Goal: Task Accomplishment & Management: Use online tool/utility

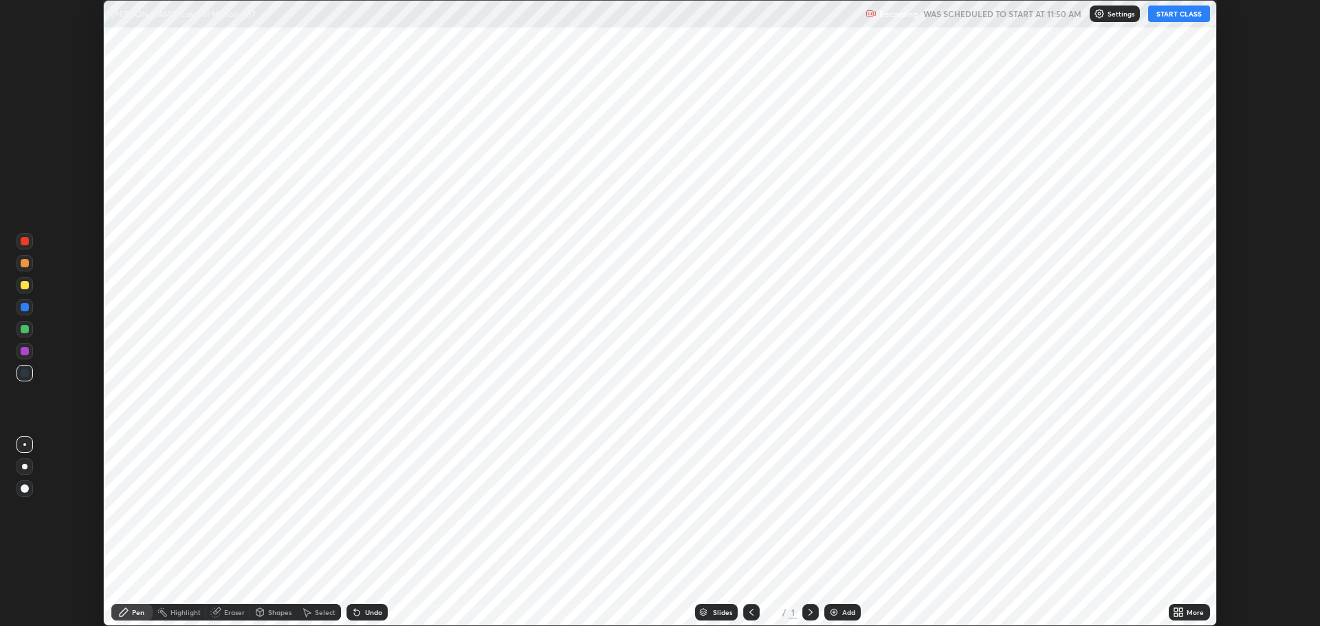
scroll to position [626, 1319]
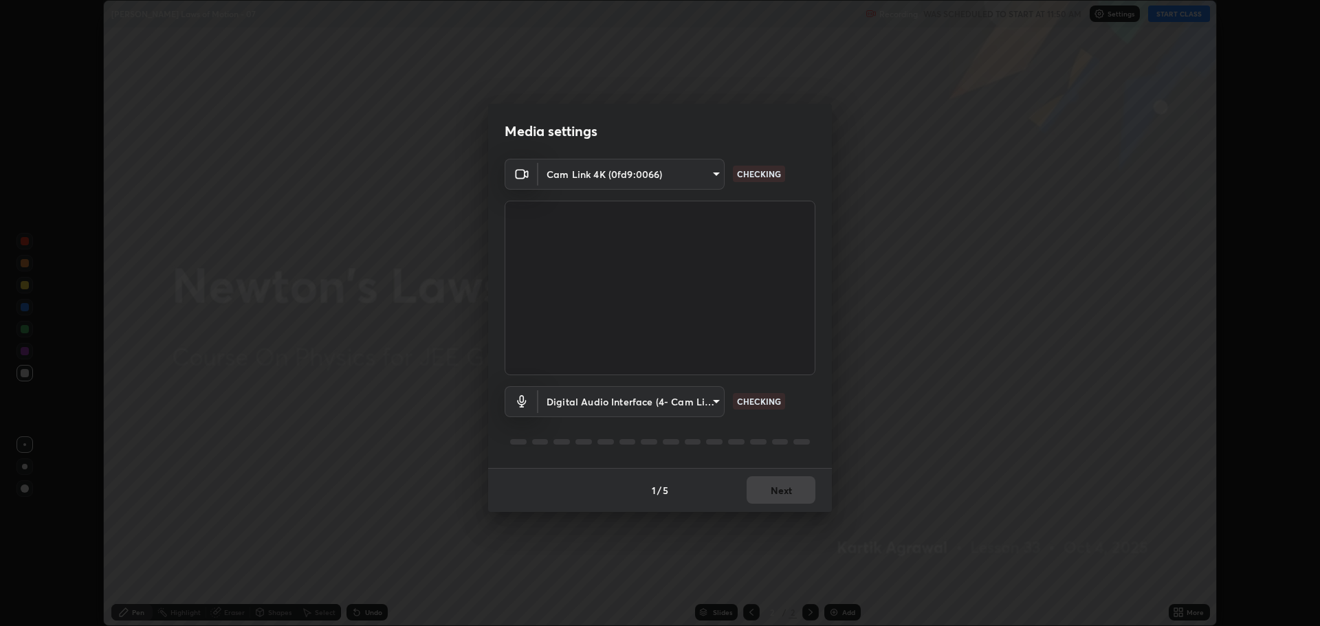
type input "818fcefd3fddf3d091a7478ec67eb8981ca9e8ab5665e76ce228af1b2ffa74de"
click at [698, 401] on body "Erase all [PERSON_NAME] Laws of Motion - 07 Recording WAS SCHEDULED TO START AT…" at bounding box center [660, 313] width 1320 height 626
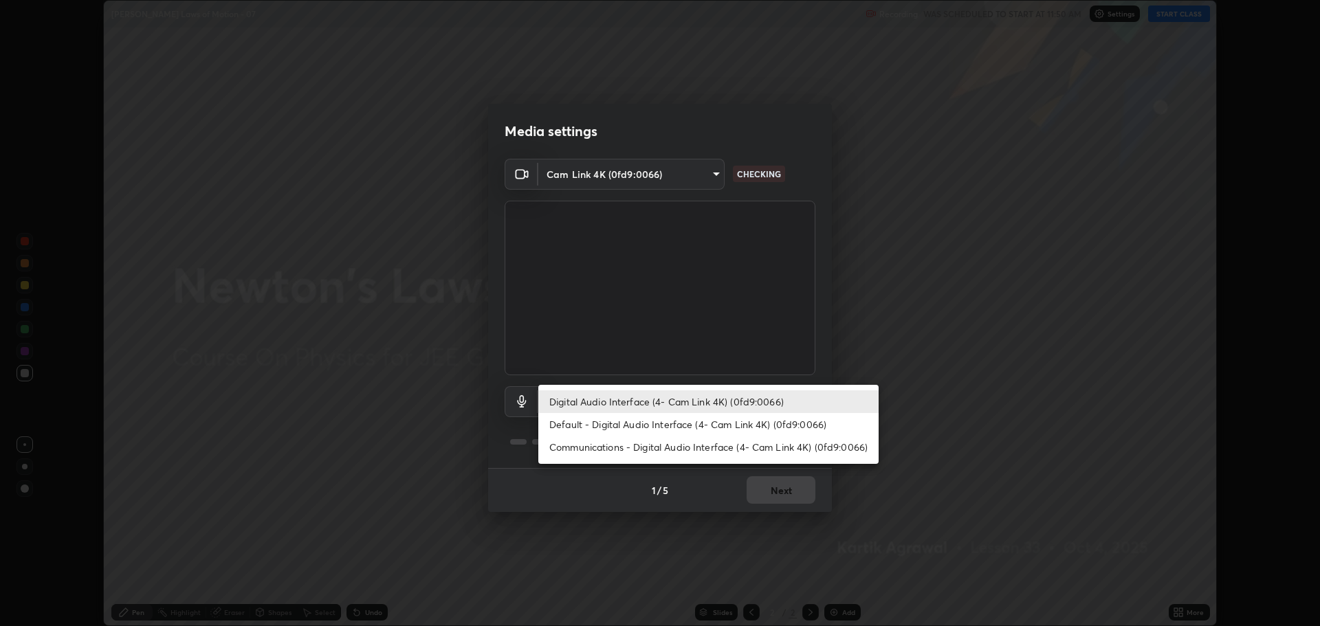
click at [725, 452] on li "Communications - Digital Audio Interface (4- Cam Link 4K) (0fd9:0066)" at bounding box center [708, 447] width 340 height 23
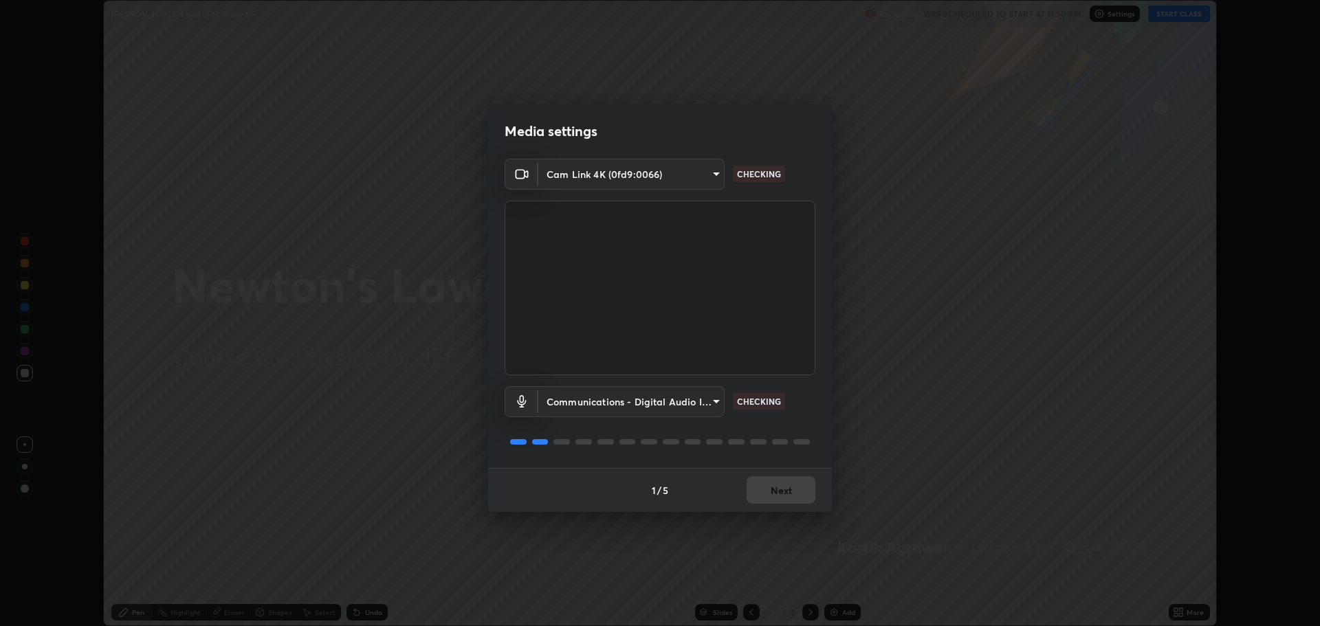
click at [697, 404] on body "Erase all [PERSON_NAME] Laws of Motion - 07 Recording WAS SCHEDULED TO START AT…" at bounding box center [660, 313] width 1320 height 626
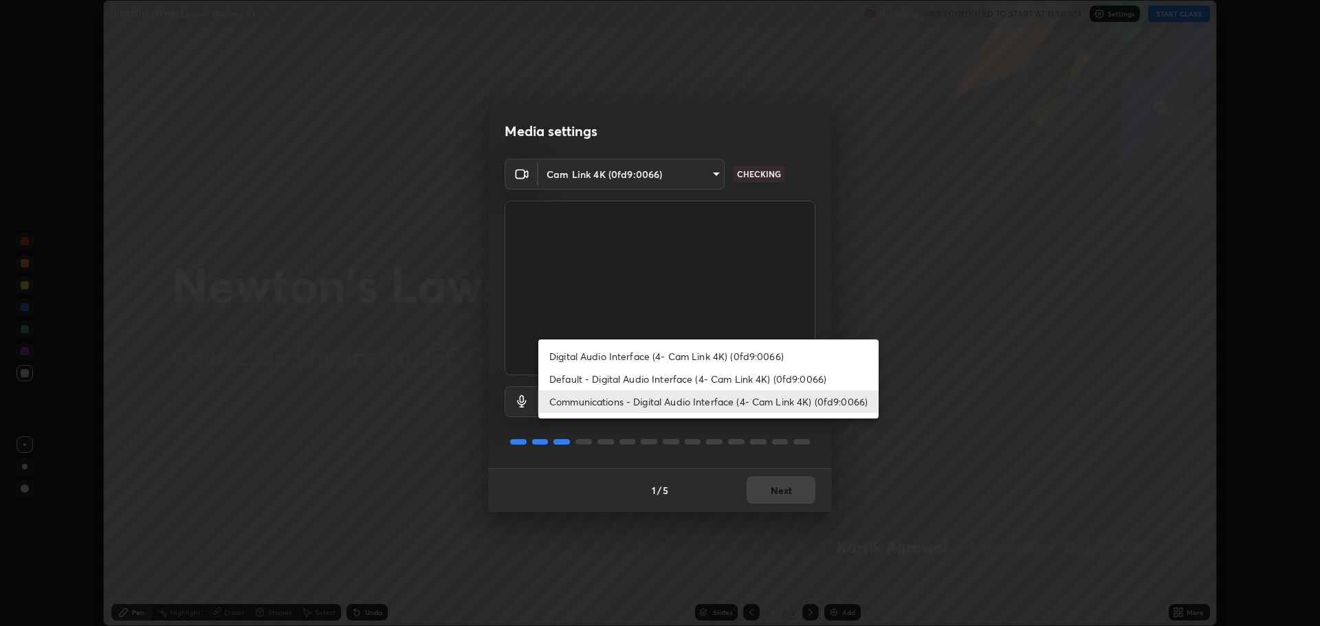
click at [726, 353] on li "Digital Audio Interface (4- Cam Link 4K) (0fd9:0066)" at bounding box center [708, 356] width 340 height 23
type input "9eef42aa830c615b5d7534580cc3e66c86575aa8da00648f2c59efabe6233f6d"
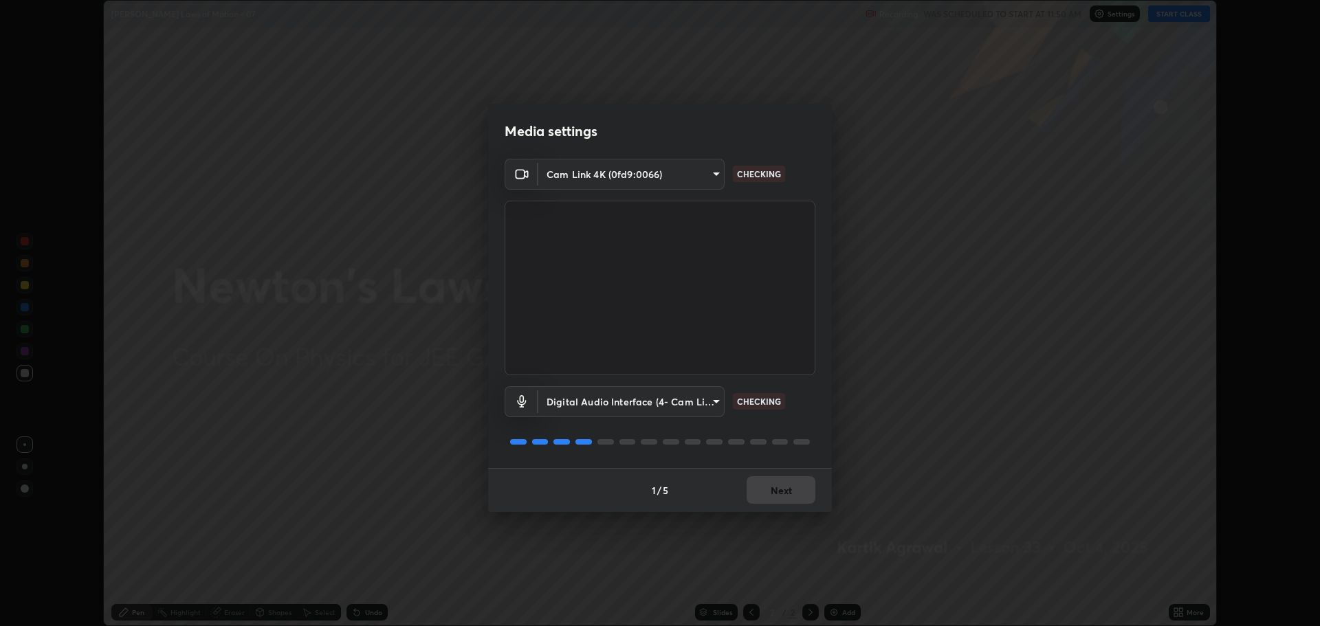
click at [804, 492] on div "1 / 5 Next" at bounding box center [660, 490] width 344 height 44
click at [804, 495] on div "1 / 5 Next" at bounding box center [660, 490] width 344 height 44
click at [805, 495] on div "1 / 5 Next" at bounding box center [660, 490] width 344 height 44
click at [804, 489] on div "1 / 5 Next" at bounding box center [660, 490] width 344 height 44
click at [806, 488] on div "1 / 5 Next" at bounding box center [660, 490] width 344 height 44
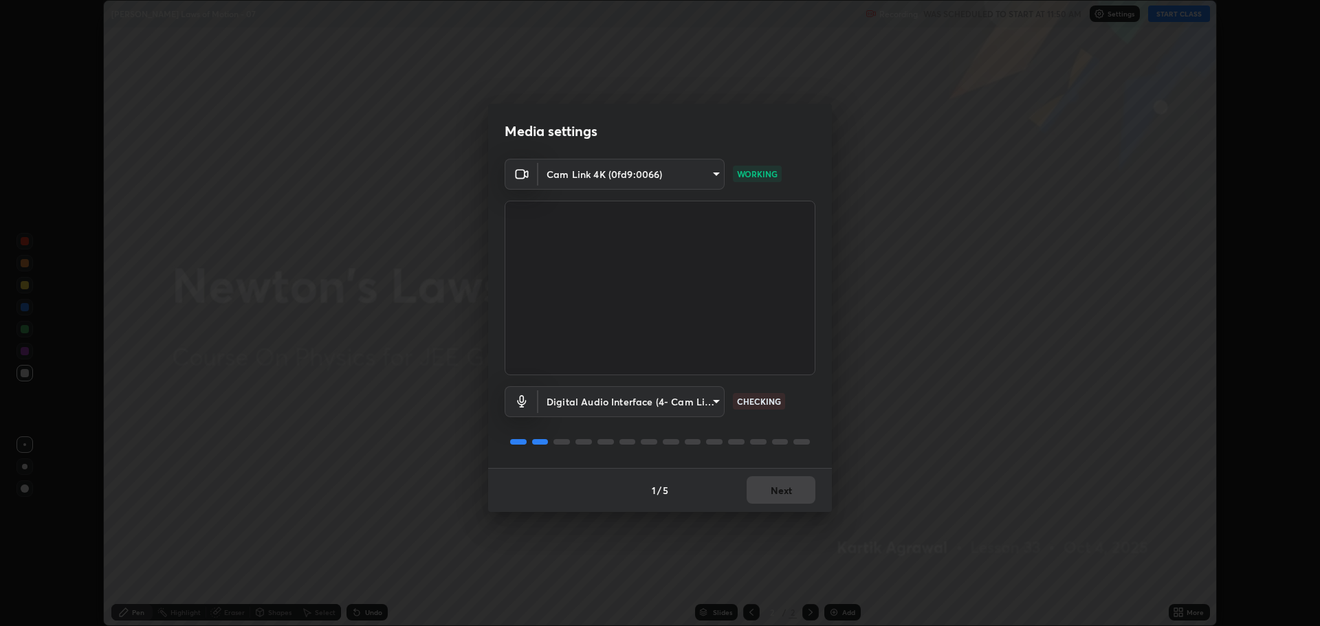
click at [806, 492] on div "1 / 5 Next" at bounding box center [660, 490] width 344 height 44
click at [800, 498] on button "Next" at bounding box center [781, 489] width 69 height 27
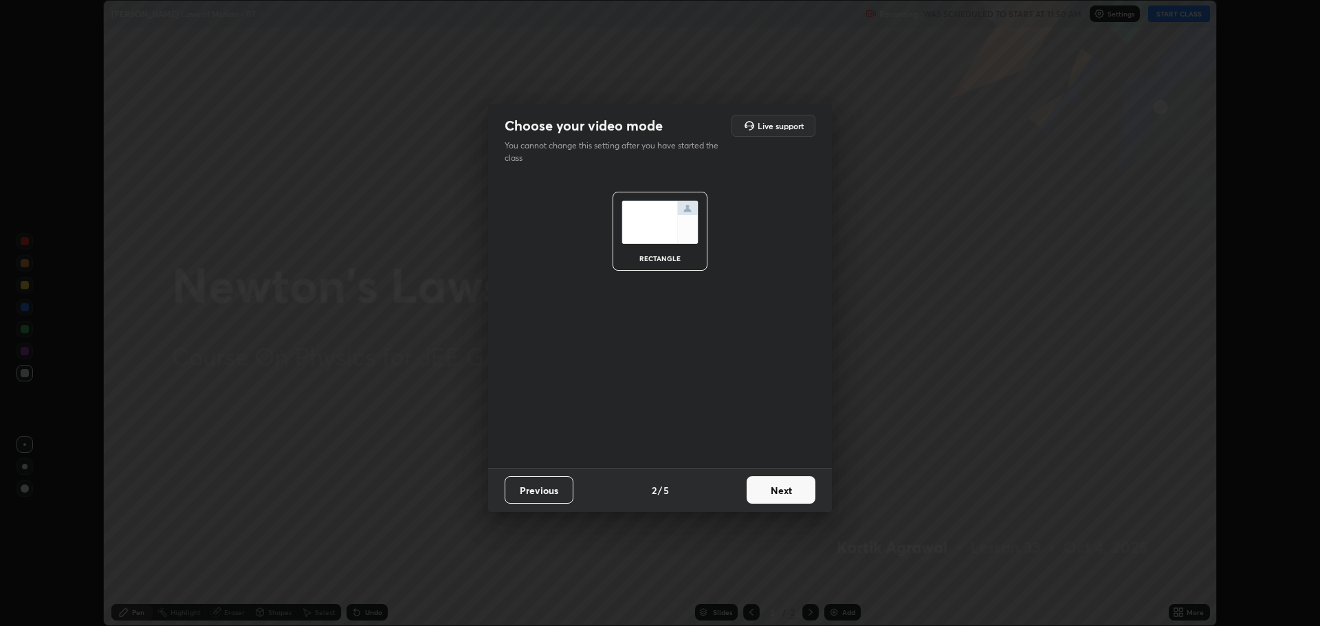
click at [799, 497] on button "Next" at bounding box center [781, 489] width 69 height 27
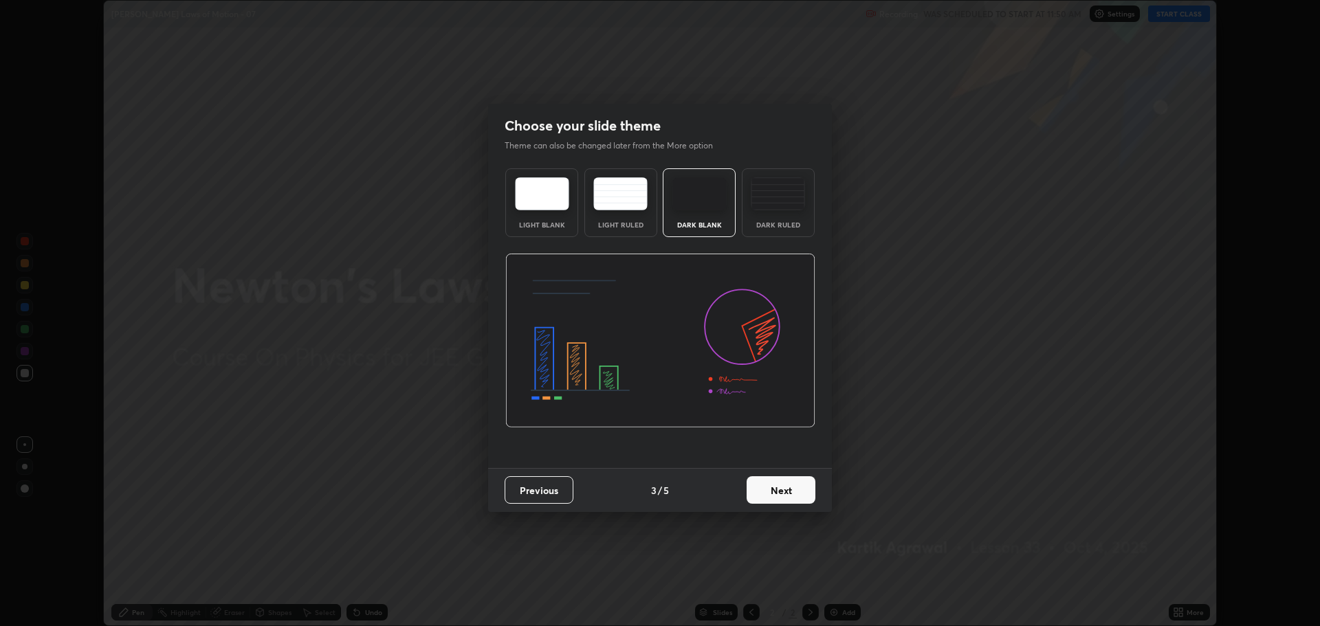
click at [808, 496] on button "Next" at bounding box center [781, 489] width 69 height 27
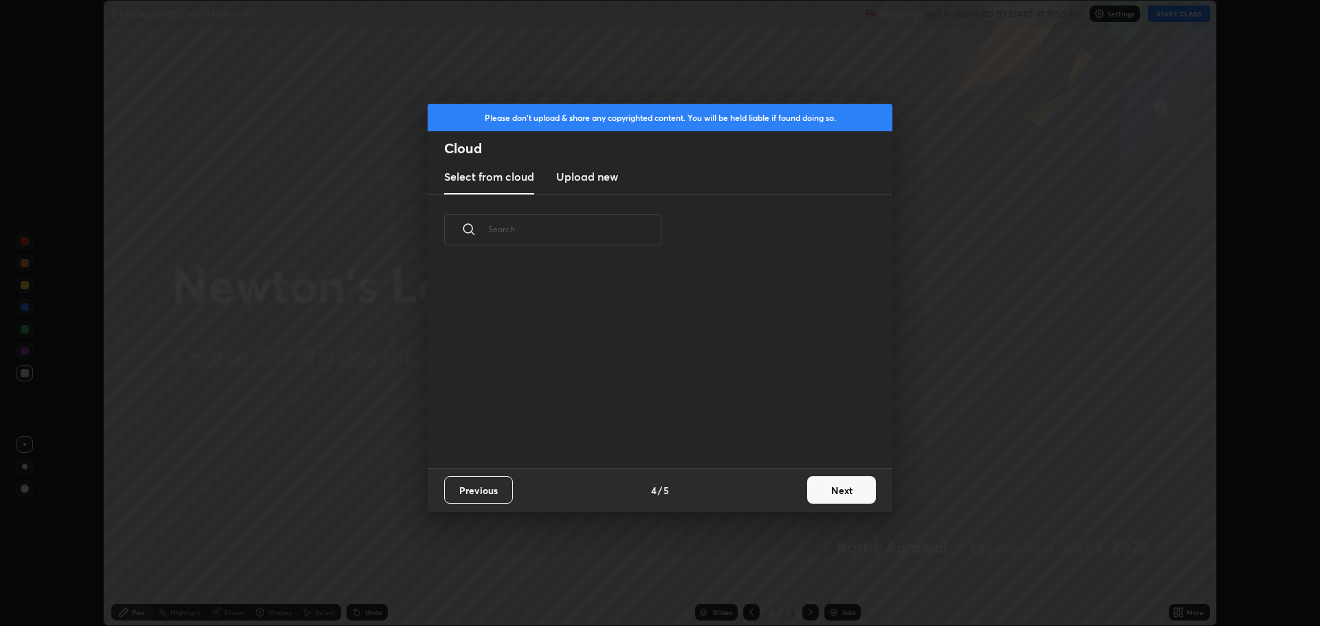
click at [819, 491] on button "Next" at bounding box center [841, 489] width 69 height 27
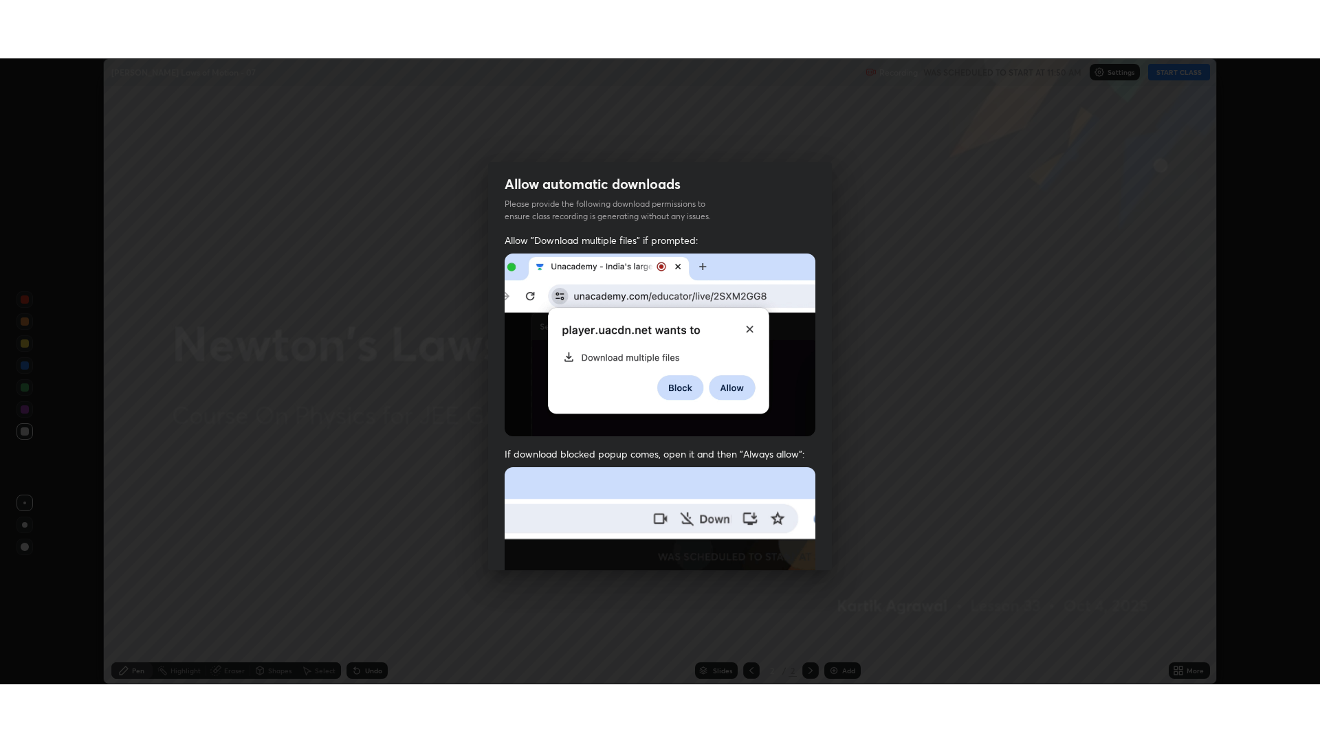
scroll to position [279, 0]
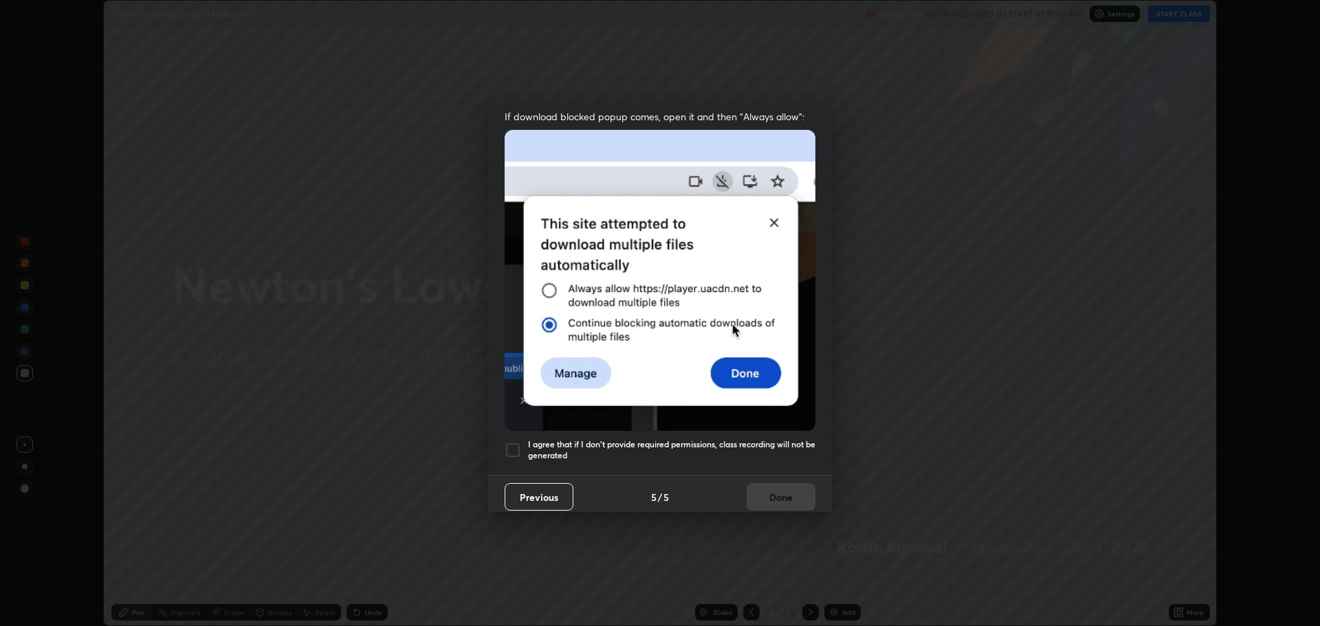
click at [530, 439] on h5 "I agree that if I don't provide required permissions, class recording will not …" at bounding box center [671, 449] width 287 height 21
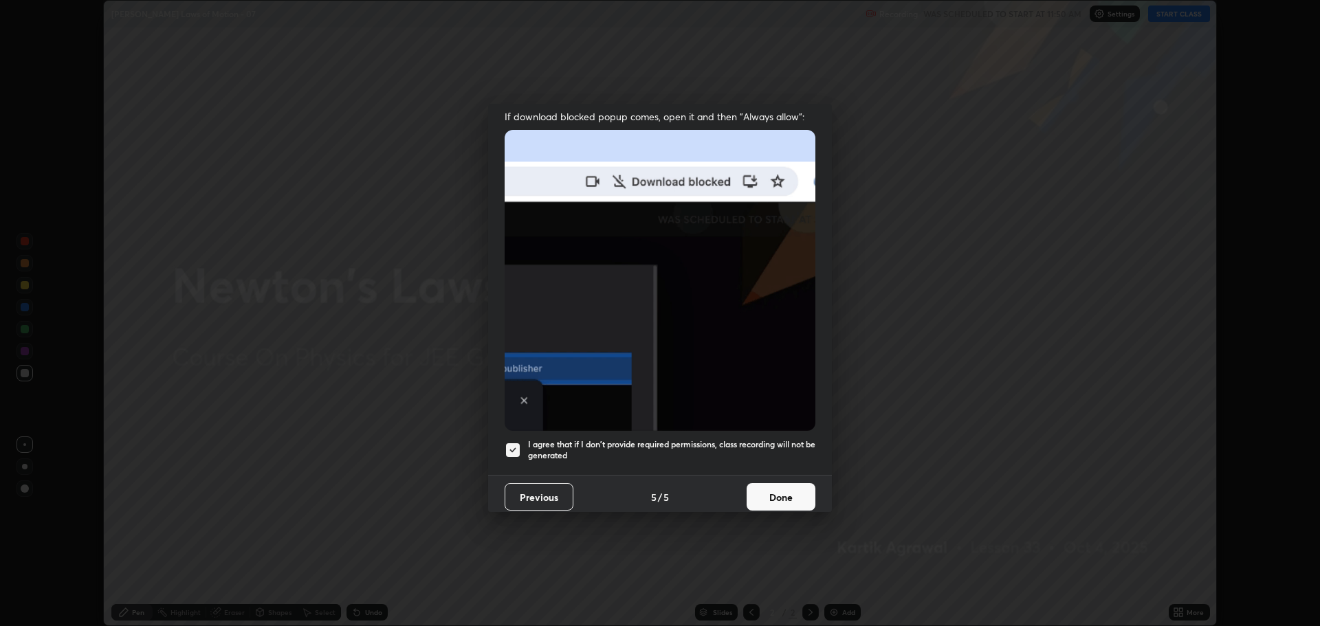
click at [794, 493] on button "Done" at bounding box center [781, 496] width 69 height 27
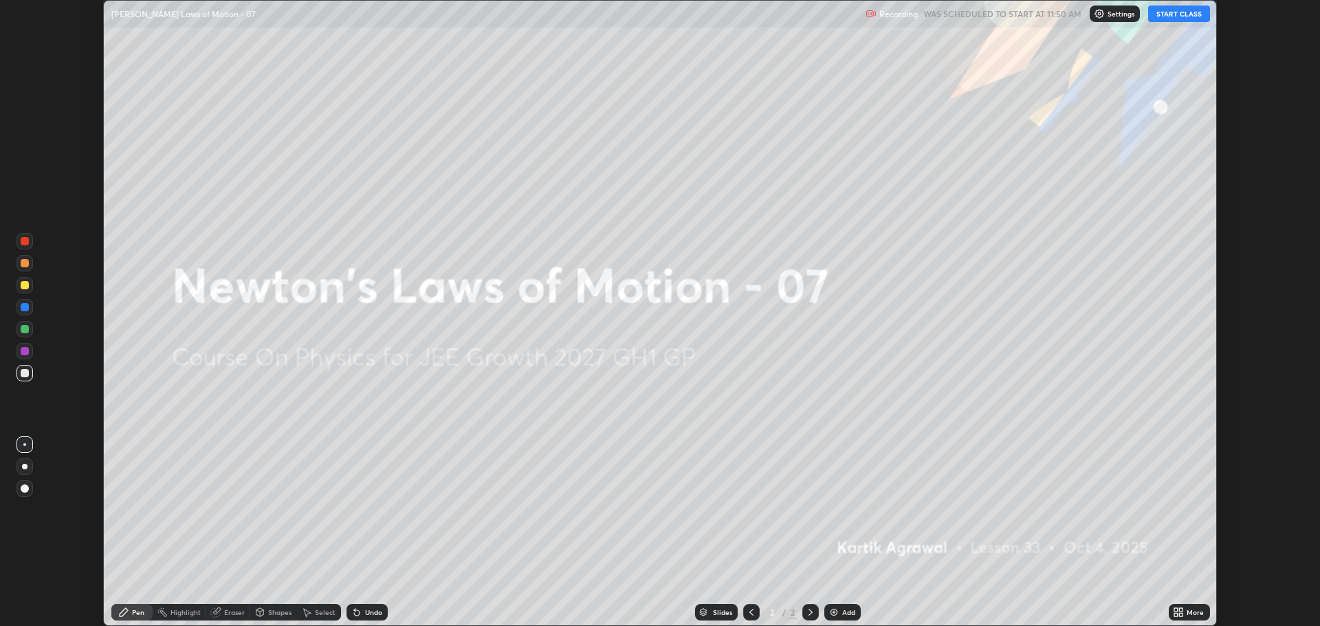
click at [1190, 610] on div "More" at bounding box center [1195, 612] width 17 height 7
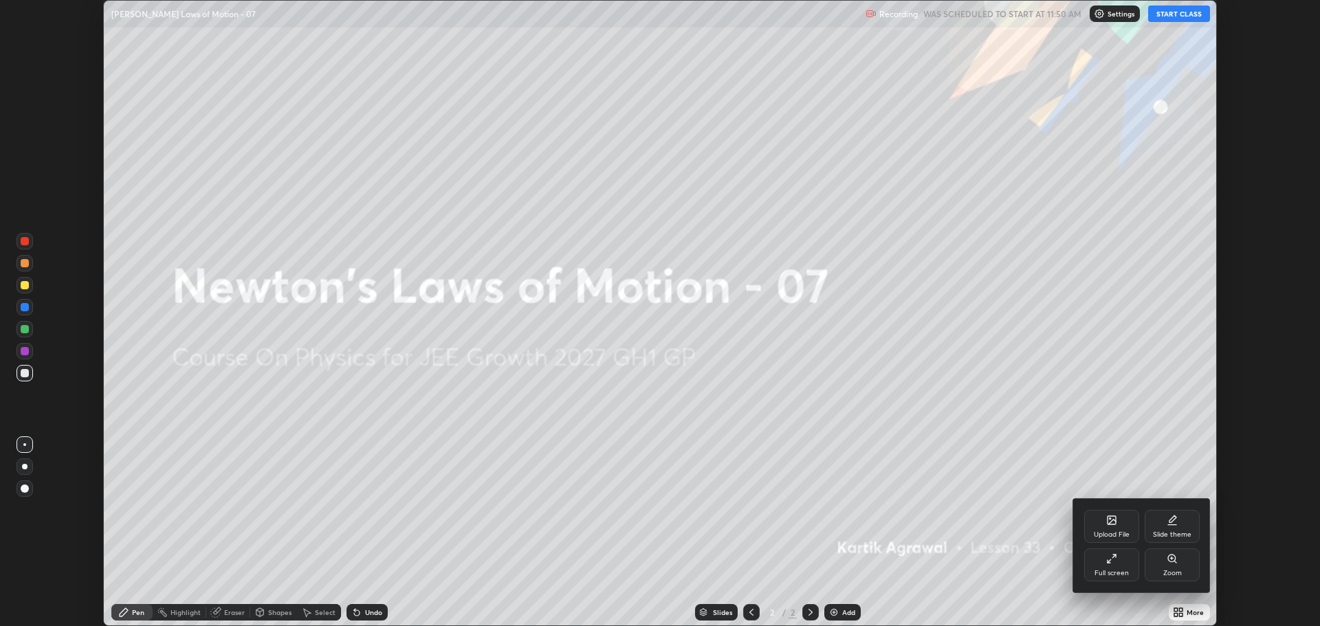
click at [1127, 566] on div "Full screen" at bounding box center [1111, 565] width 55 height 33
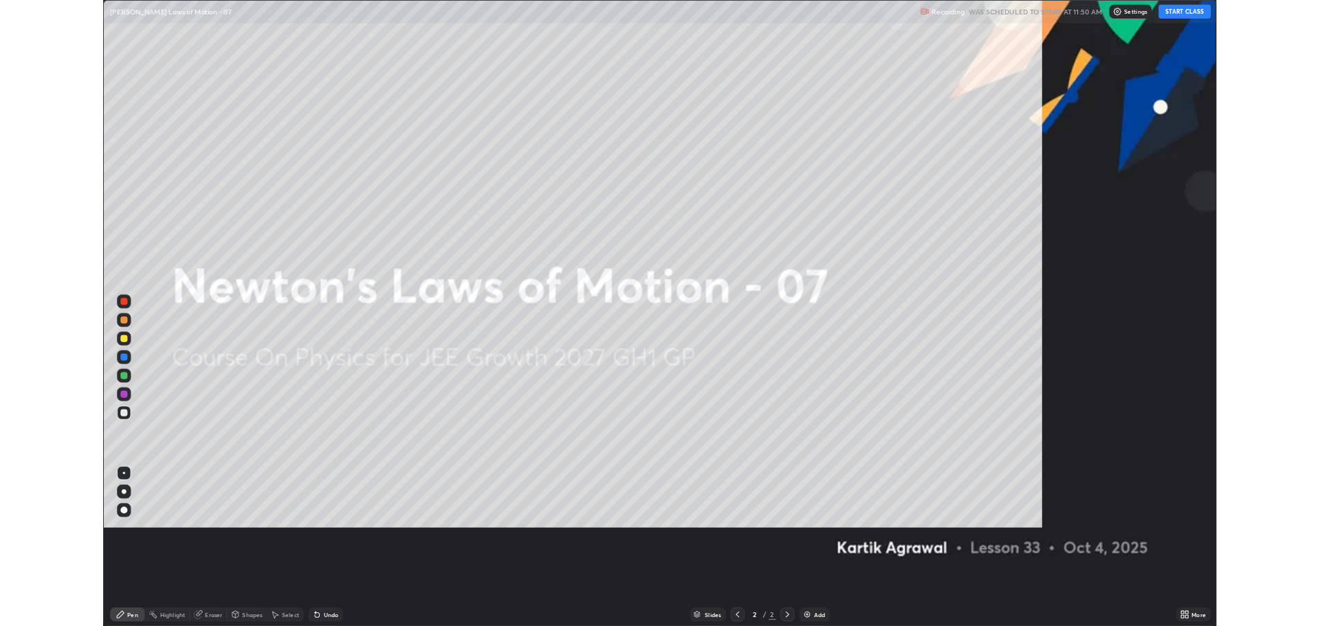
scroll to position [742, 1320]
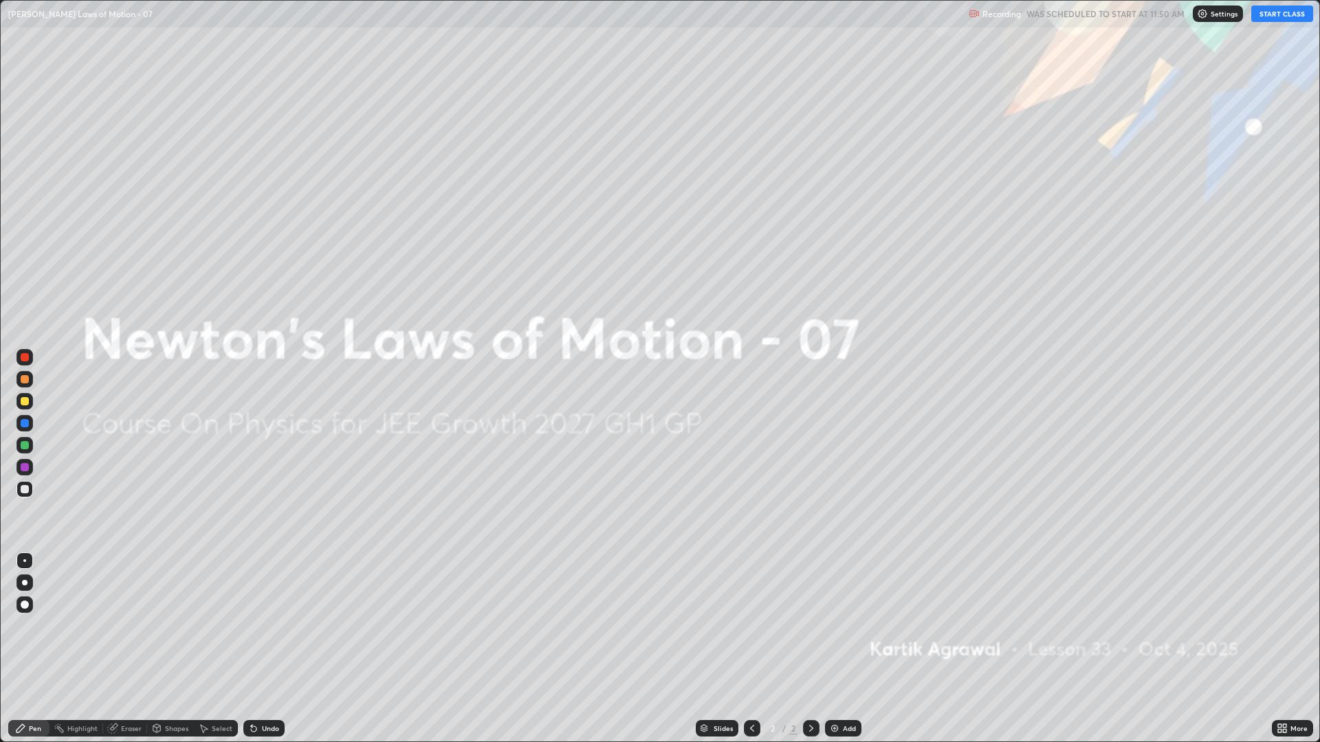
click at [1286, 15] on button "START CLASS" at bounding box center [1282, 13] width 62 height 16
click at [848, 626] on div "Add" at bounding box center [849, 728] width 13 height 7
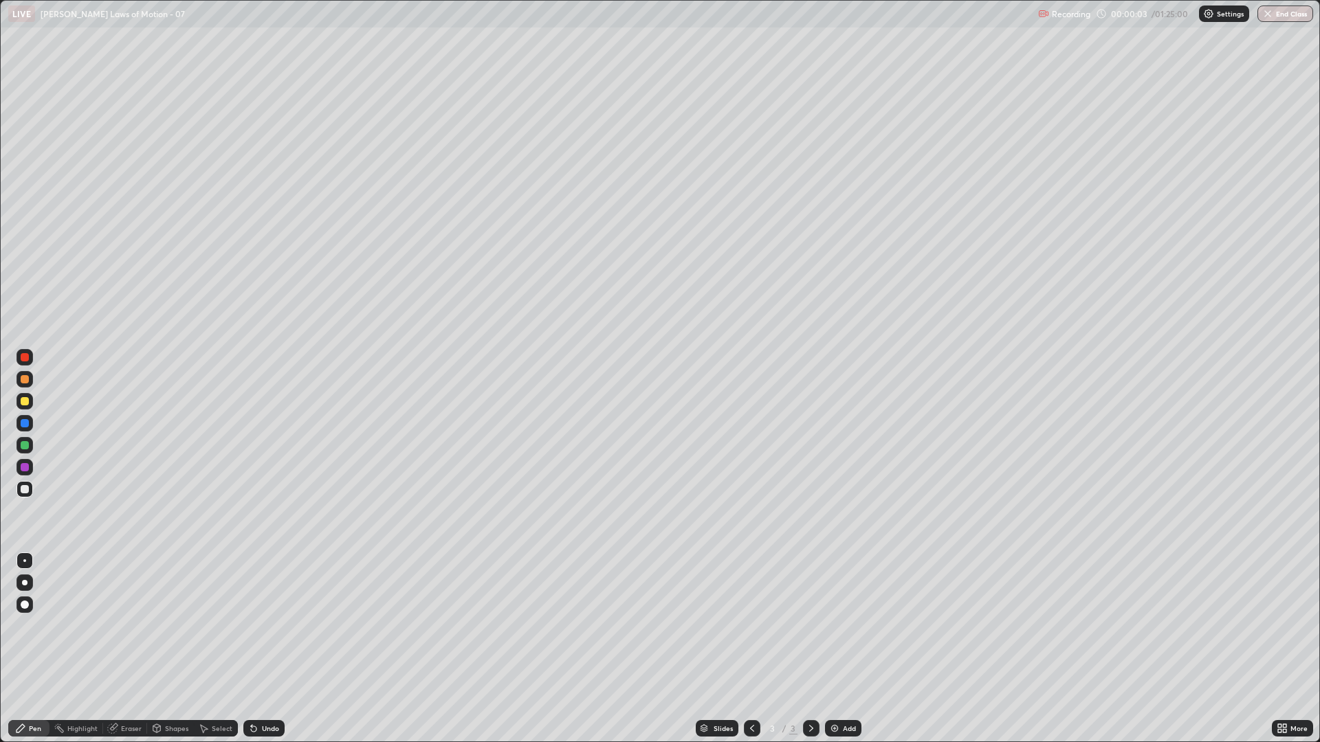
click at [31, 400] on div at bounding box center [24, 401] width 16 height 16
click at [25, 445] on div at bounding box center [25, 445] width 8 height 8
click at [24, 489] on div at bounding box center [25, 489] width 8 height 8
click at [30, 406] on div at bounding box center [24, 401] width 16 height 16
click at [841, 626] on div "Add" at bounding box center [843, 728] width 36 height 16
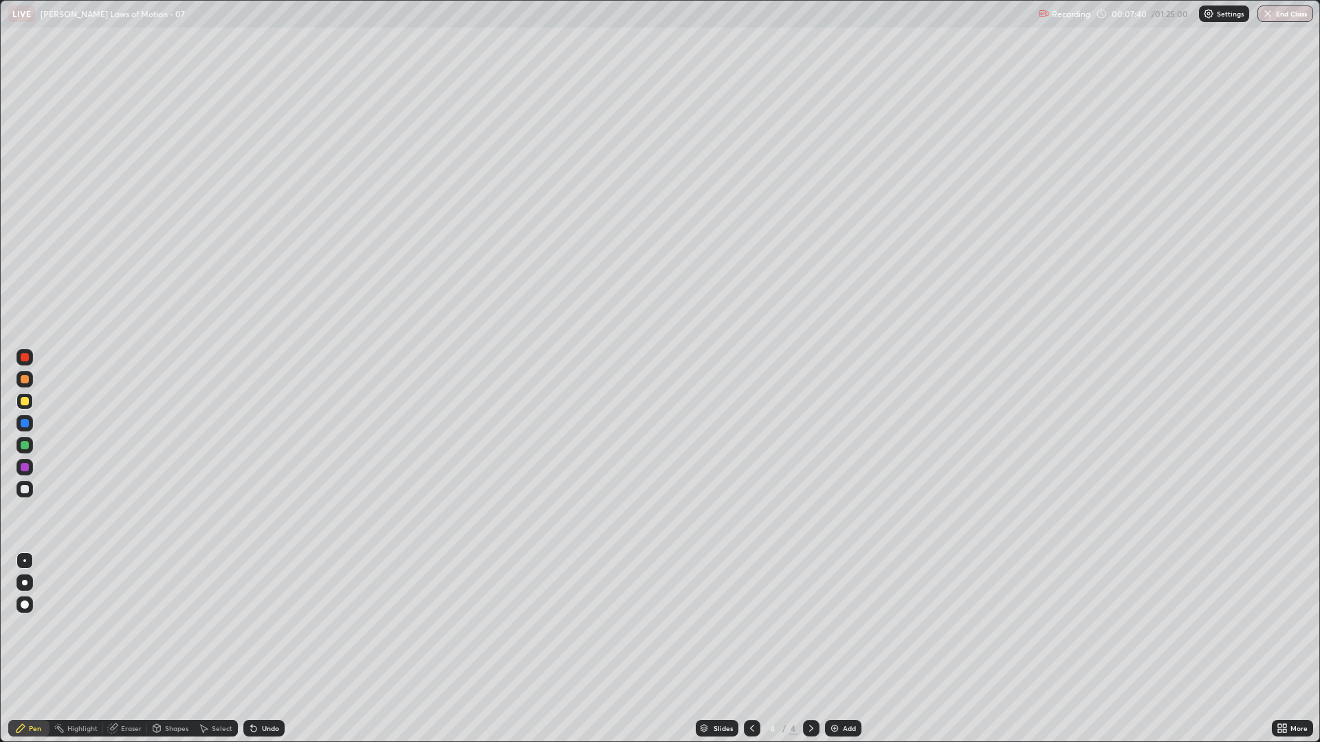
click at [25, 446] on div at bounding box center [25, 445] width 8 height 8
click at [173, 626] on div "Shapes" at bounding box center [176, 728] width 23 height 7
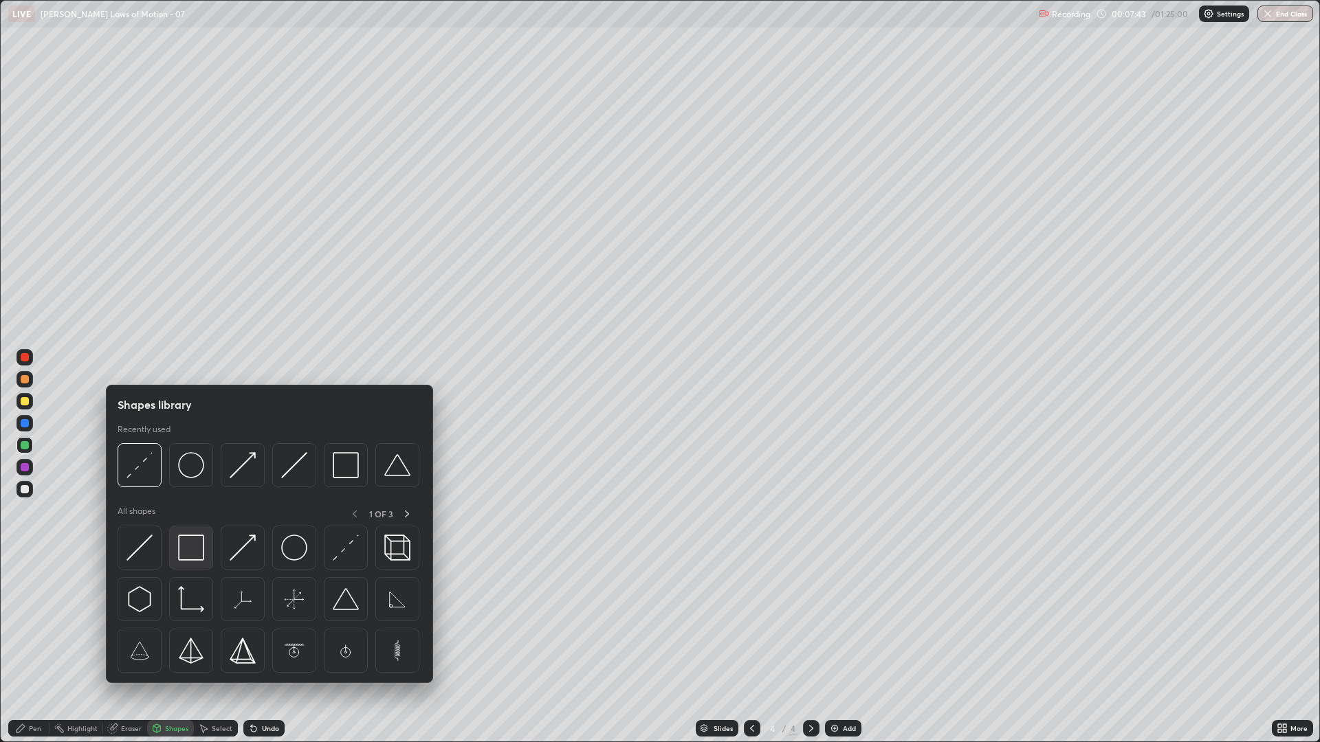
click at [197, 555] on img at bounding box center [191, 548] width 26 height 26
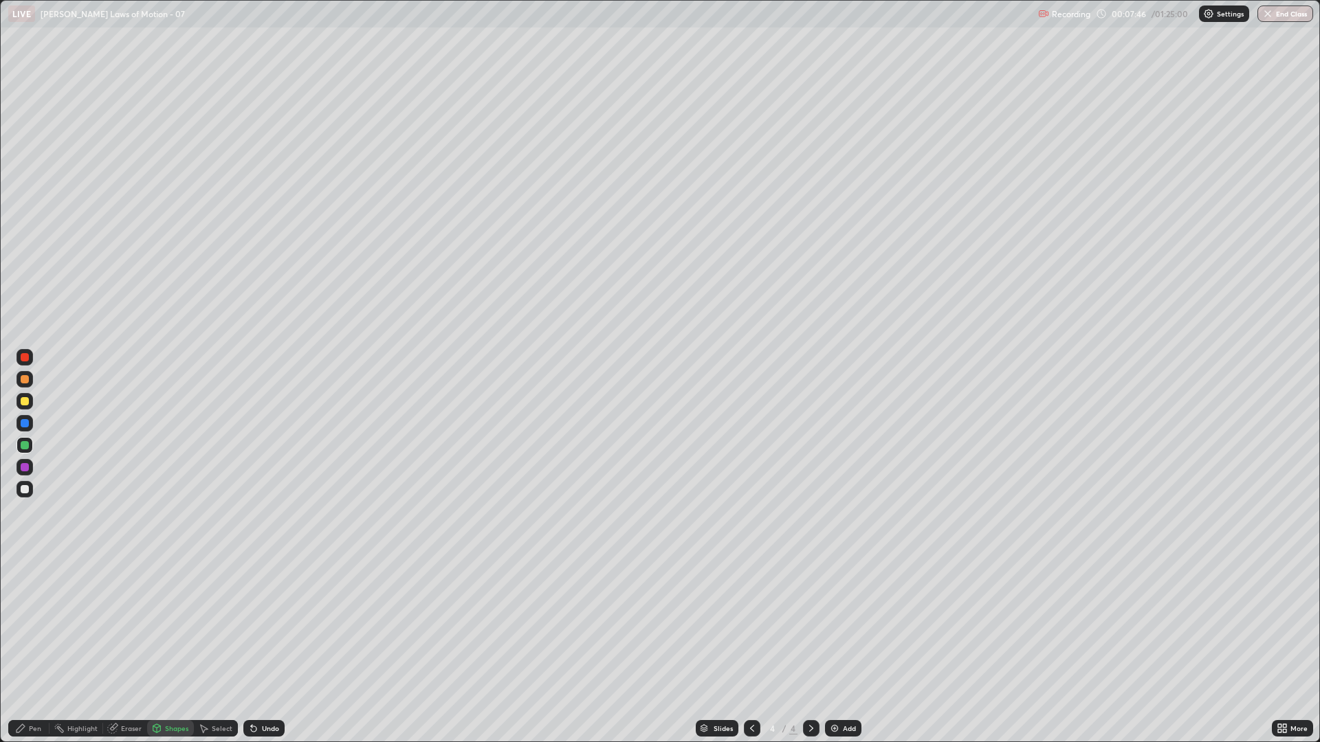
click at [38, 626] on div "Pen" at bounding box center [35, 728] width 12 height 7
click at [25, 382] on div at bounding box center [25, 379] width 8 height 8
click at [25, 401] on div at bounding box center [25, 401] width 8 height 8
click at [29, 488] on div at bounding box center [24, 489] width 16 height 16
click at [25, 450] on div at bounding box center [24, 445] width 16 height 16
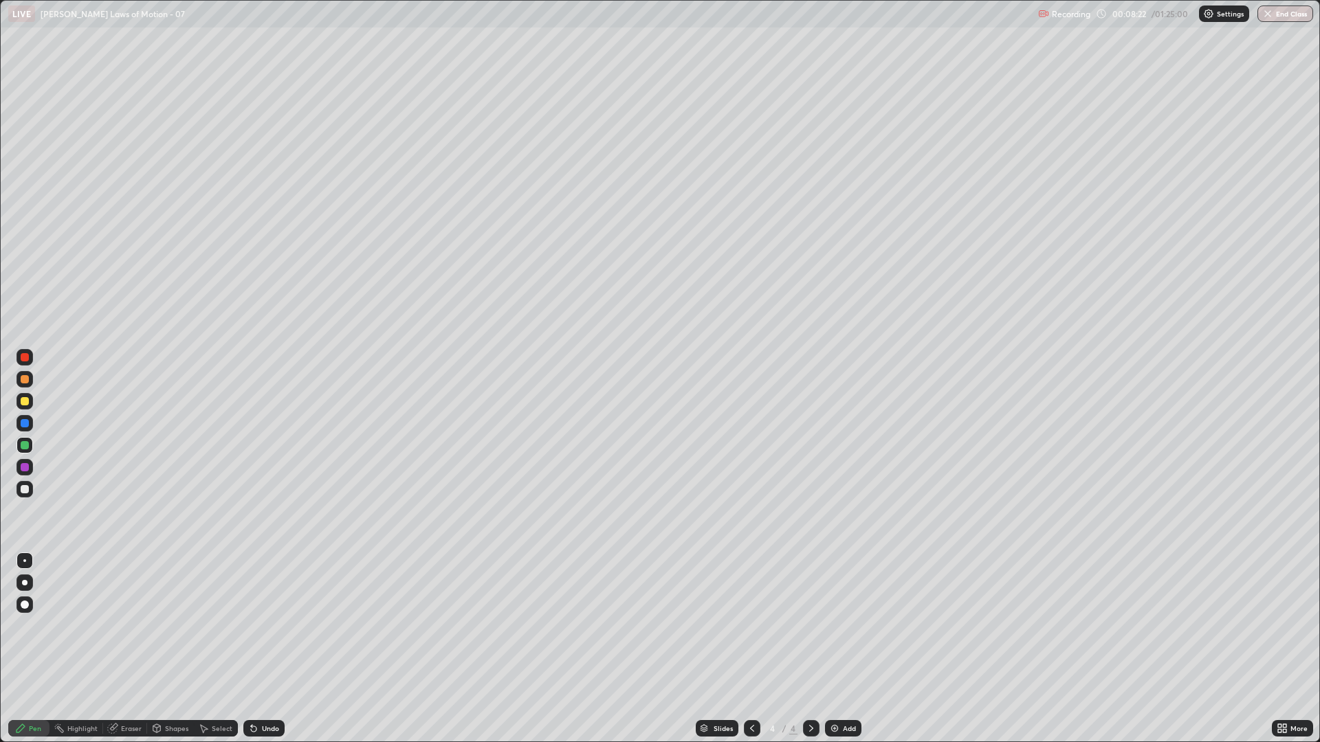
click at [25, 381] on div at bounding box center [25, 379] width 8 height 8
click at [21, 491] on div at bounding box center [25, 489] width 8 height 8
click at [267, 626] on div "Undo" at bounding box center [270, 728] width 17 height 7
click at [269, 626] on div "Undo" at bounding box center [263, 728] width 41 height 16
click at [266, 626] on div "Undo" at bounding box center [263, 728] width 41 height 16
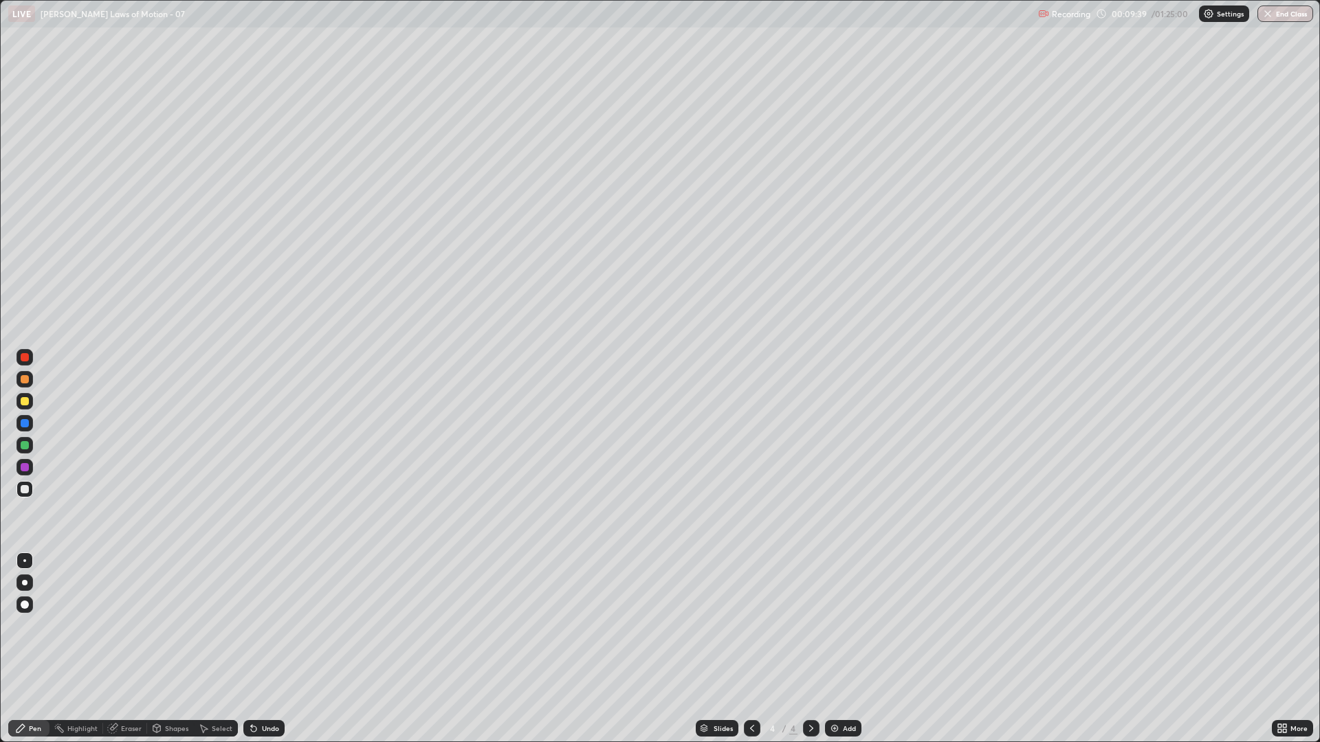
click at [268, 626] on div "Undo" at bounding box center [263, 728] width 41 height 16
click at [267, 626] on div "Undo" at bounding box center [263, 728] width 41 height 16
click at [272, 626] on div "Undo" at bounding box center [263, 728] width 41 height 16
click at [23, 406] on div at bounding box center [24, 401] width 16 height 16
click at [165, 626] on div "Shapes" at bounding box center [176, 728] width 23 height 7
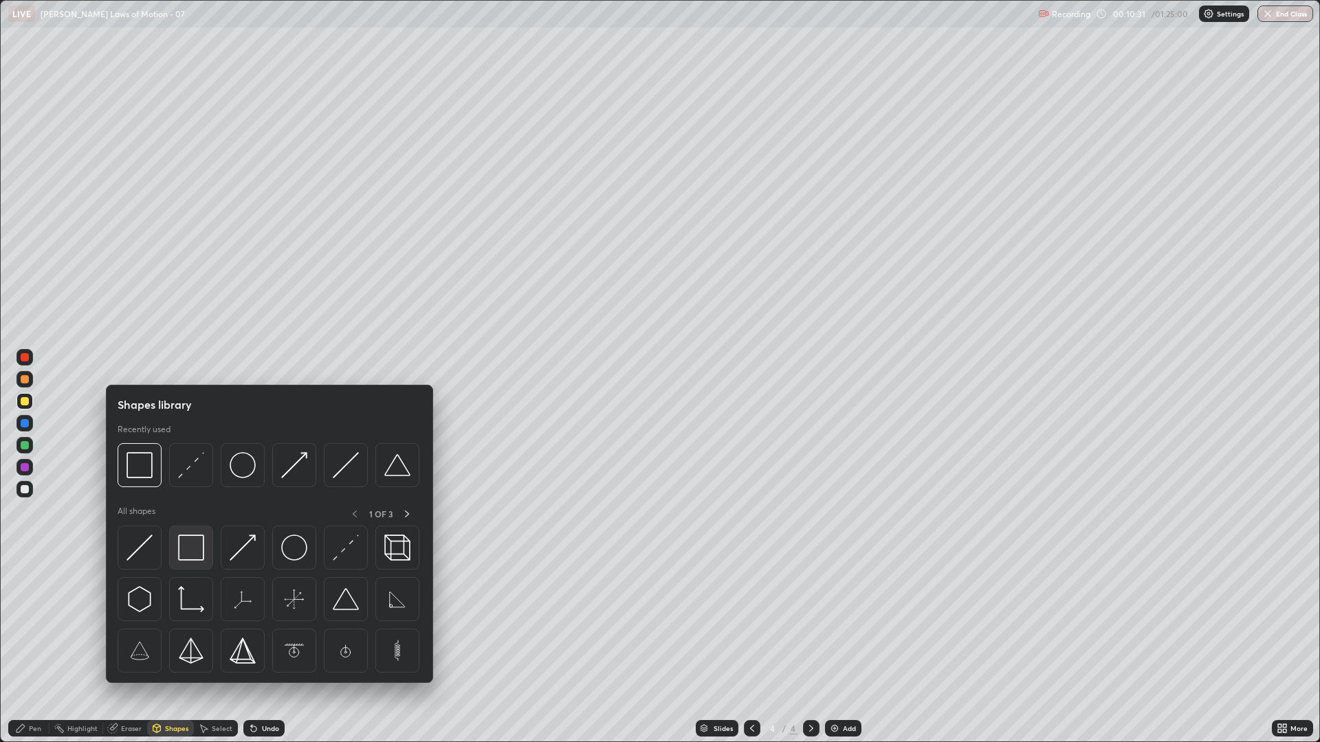
click at [195, 553] on img at bounding box center [191, 548] width 26 height 26
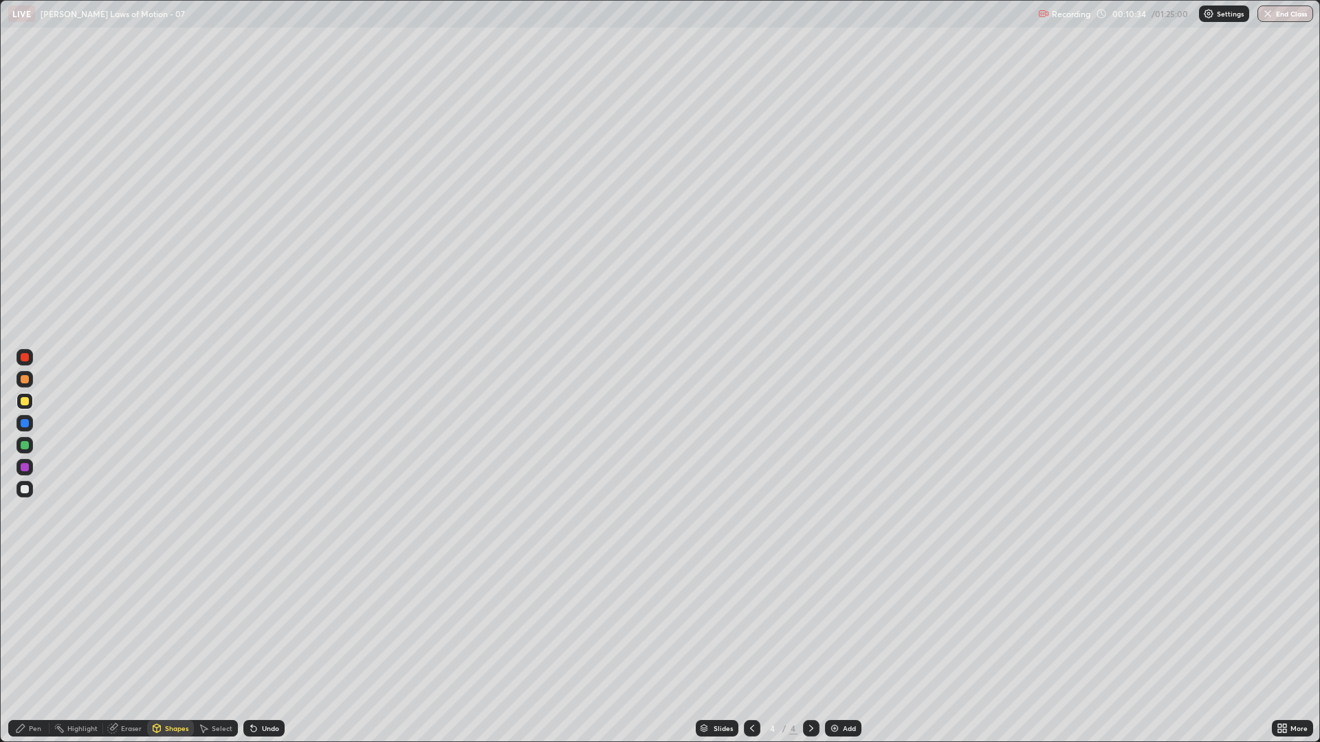
click at [25, 396] on div at bounding box center [24, 401] width 16 height 16
click at [26, 383] on div at bounding box center [25, 379] width 8 height 8
click at [34, 626] on div "Pen" at bounding box center [28, 728] width 41 height 16
click at [25, 489] on div at bounding box center [25, 489] width 8 height 8
click at [25, 487] on div at bounding box center [25, 489] width 8 height 8
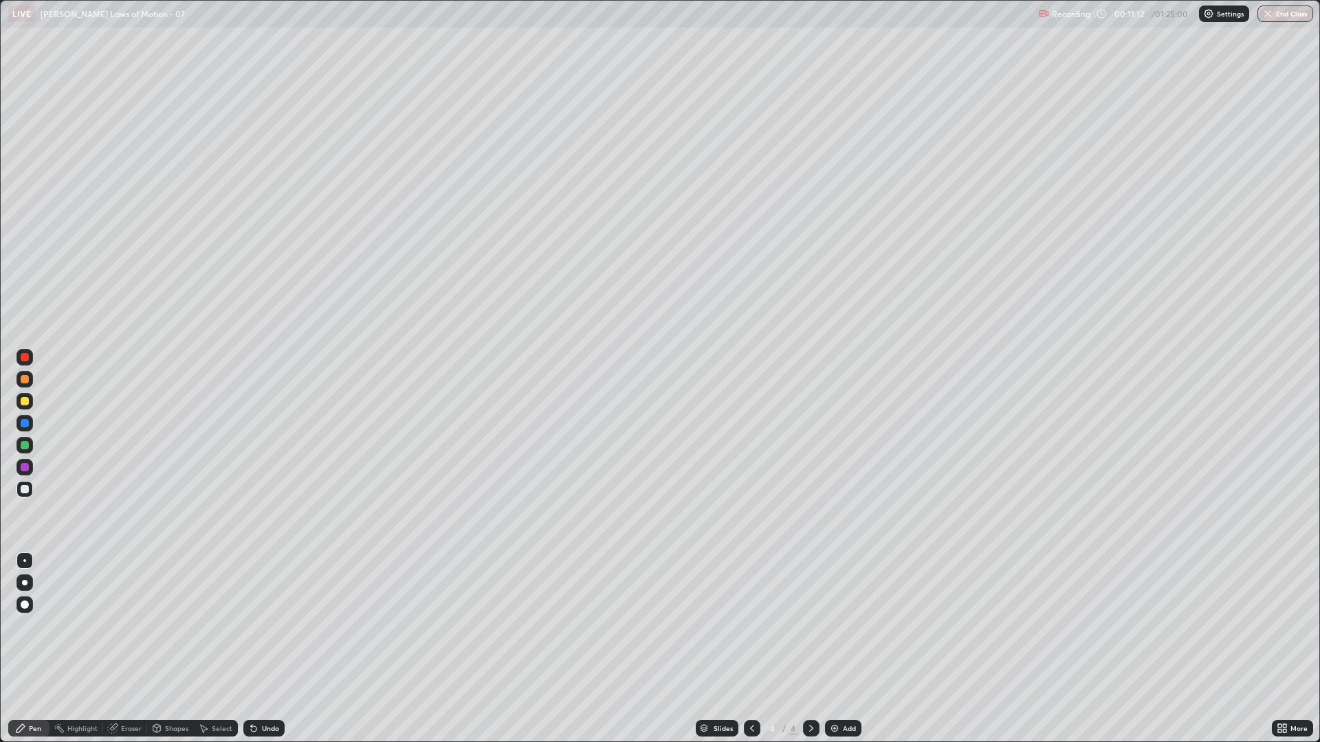
click at [23, 444] on div at bounding box center [25, 445] width 8 height 8
click at [29, 462] on div at bounding box center [24, 467] width 16 height 16
click at [19, 492] on div at bounding box center [24, 489] width 16 height 16
click at [844, 626] on div "Add" at bounding box center [849, 728] width 13 height 7
click at [25, 380] on div at bounding box center [25, 379] width 8 height 8
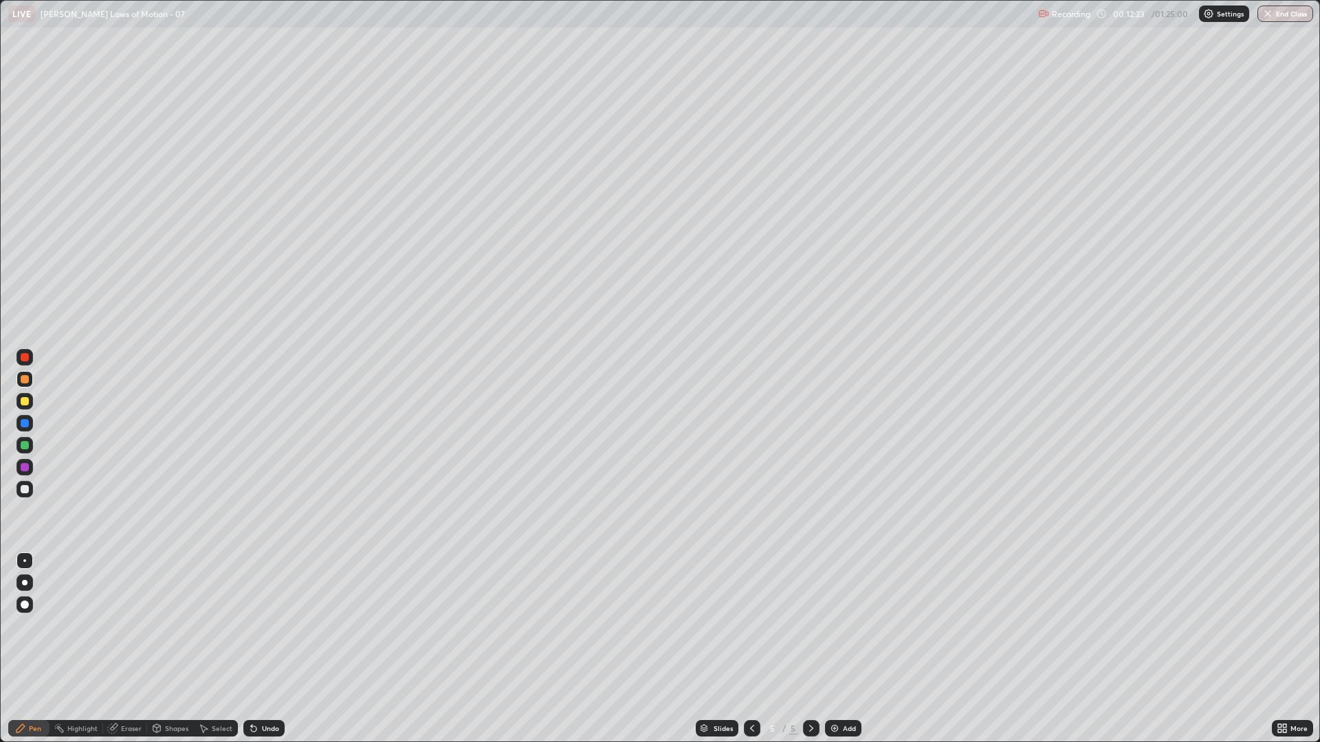
click at [167, 626] on div "Shapes" at bounding box center [176, 728] width 23 height 7
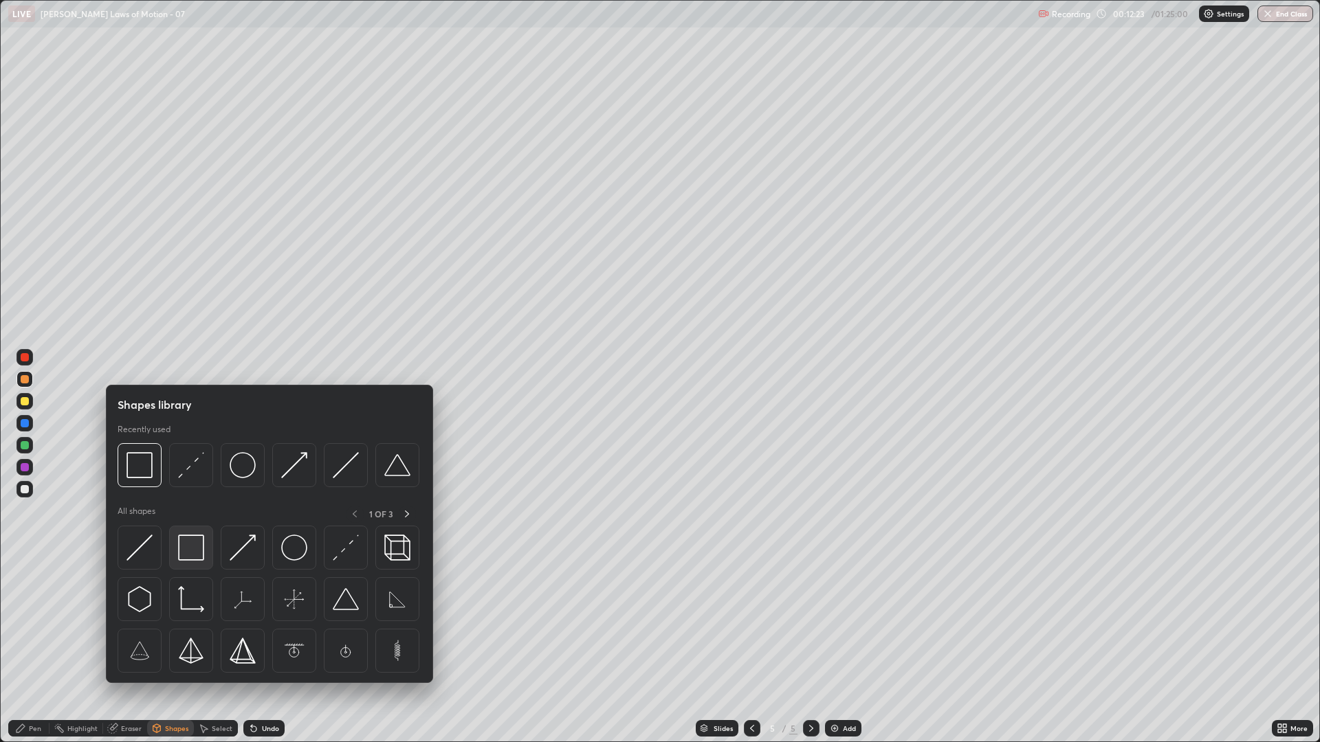
click at [186, 544] on img at bounding box center [191, 548] width 26 height 26
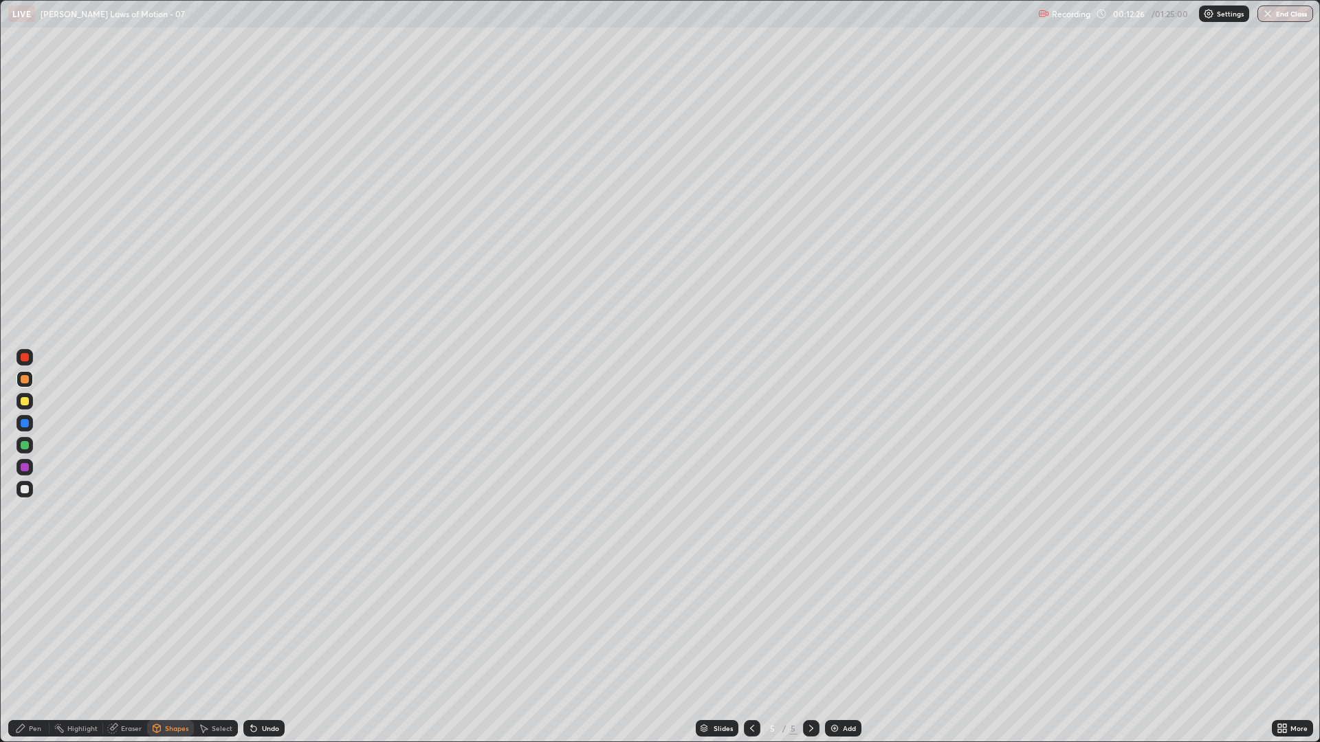
click at [24, 448] on div at bounding box center [25, 445] width 8 height 8
click at [34, 626] on div "Pen" at bounding box center [35, 728] width 12 height 7
click at [21, 400] on div at bounding box center [25, 401] width 8 height 8
click at [23, 494] on div at bounding box center [24, 489] width 16 height 16
click at [27, 426] on div at bounding box center [25, 423] width 8 height 8
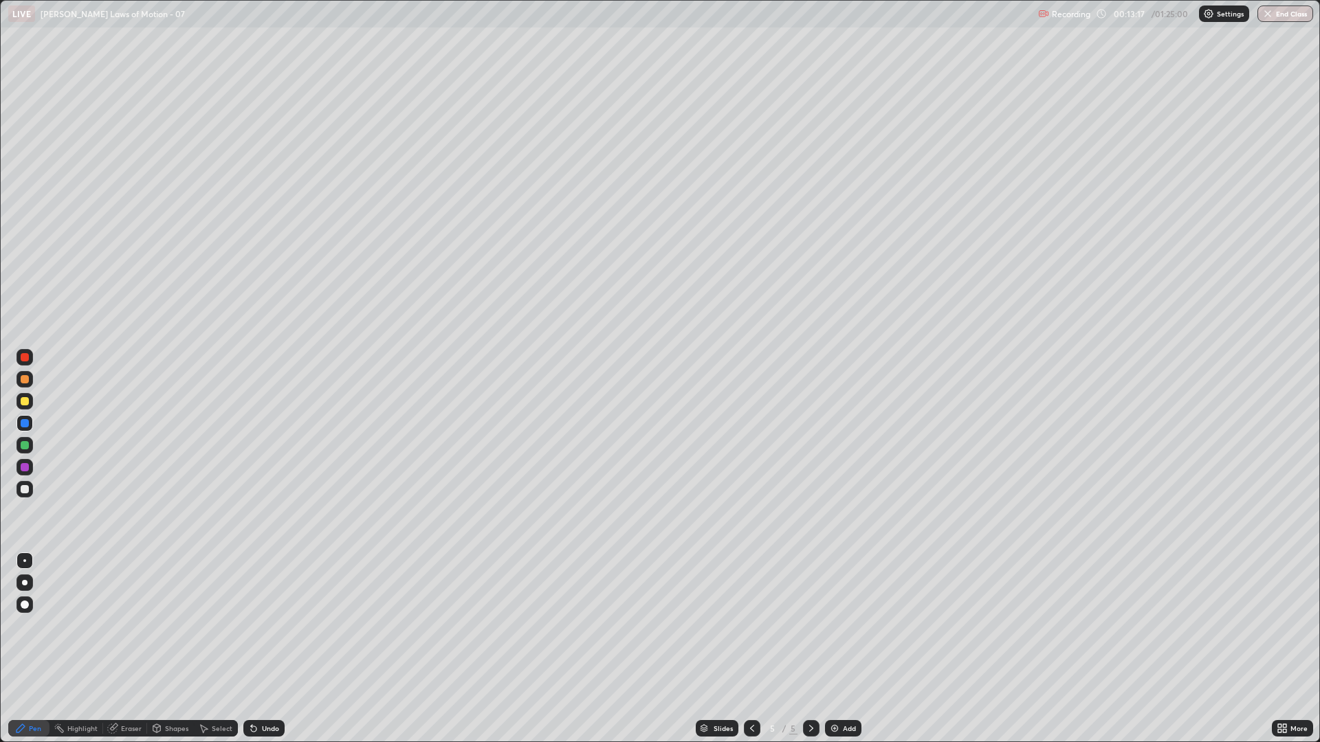
click at [23, 379] on div at bounding box center [25, 379] width 8 height 8
click at [25, 445] on div at bounding box center [25, 445] width 8 height 8
click at [24, 483] on div at bounding box center [24, 489] width 16 height 16
click at [170, 626] on div "Shapes" at bounding box center [176, 728] width 23 height 7
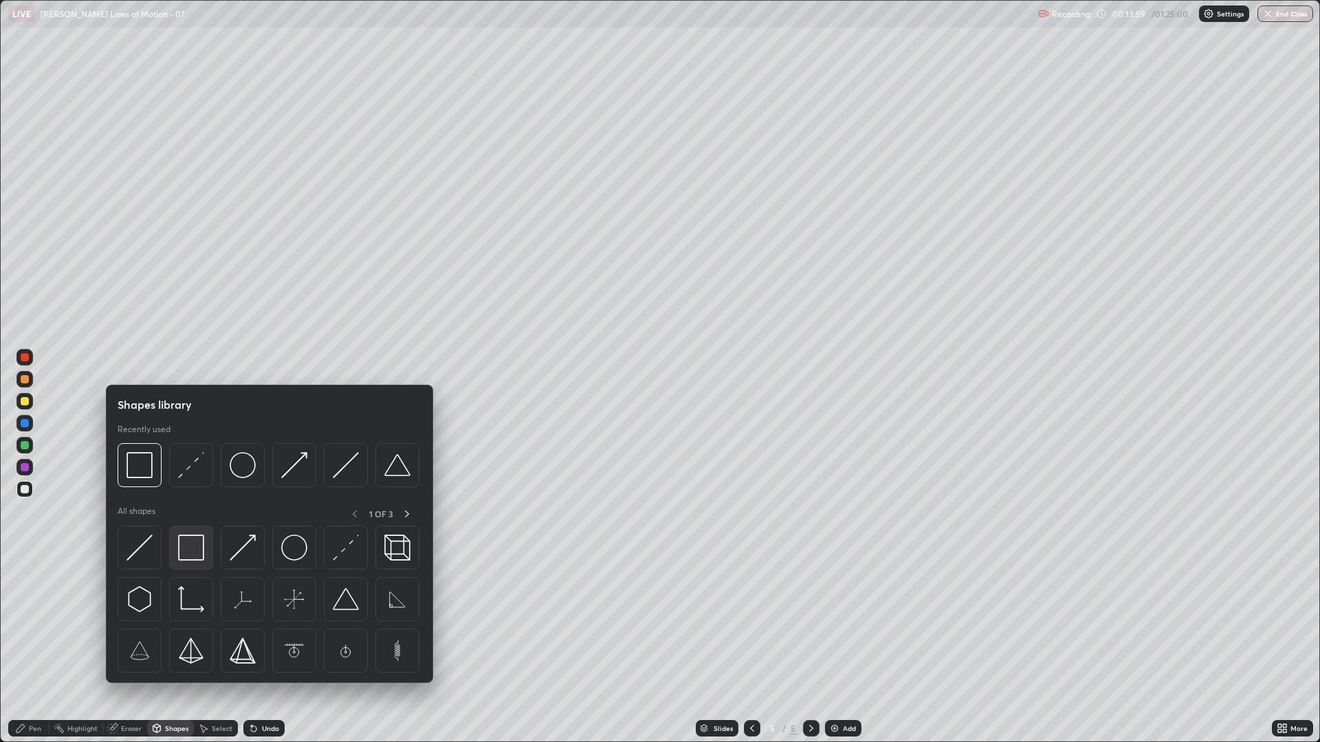
click at [192, 551] on img at bounding box center [191, 548] width 26 height 26
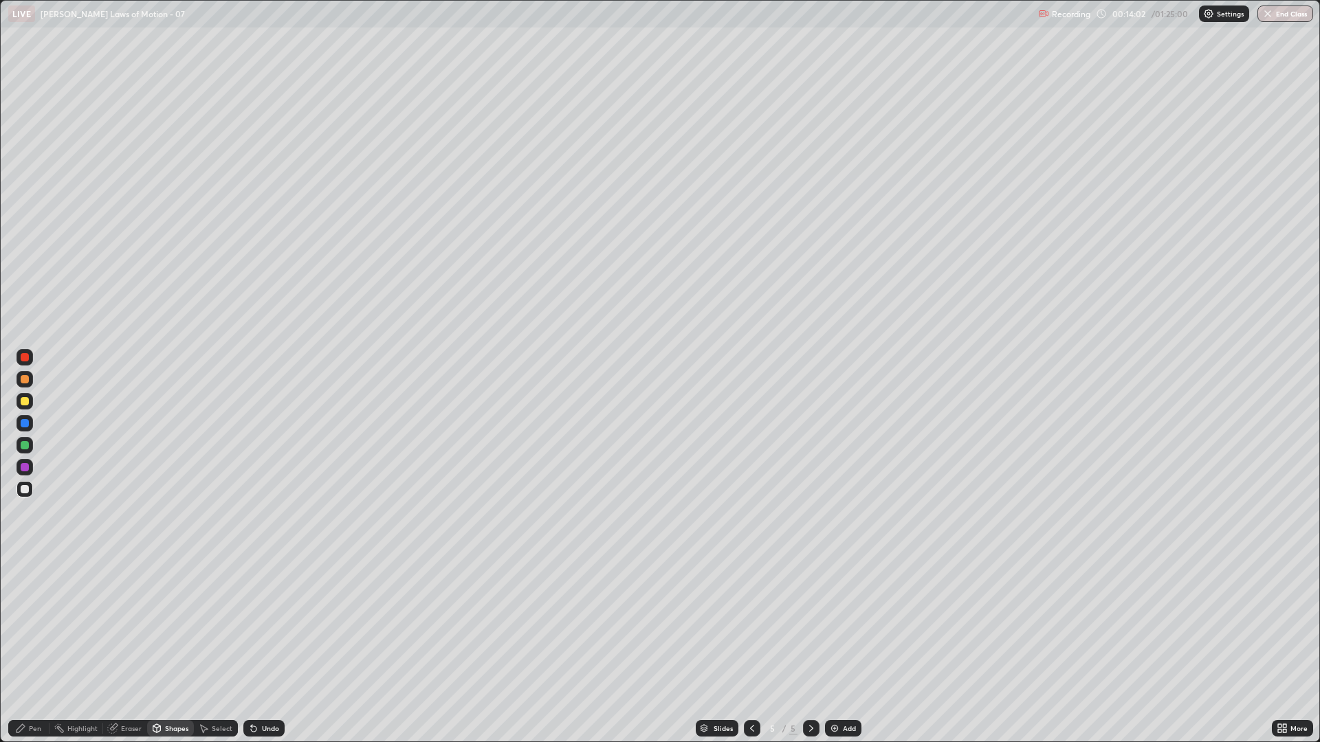
click at [32, 626] on div "Pen" at bounding box center [28, 728] width 41 height 16
click at [27, 444] on div at bounding box center [25, 445] width 8 height 8
click at [29, 486] on div at bounding box center [24, 489] width 16 height 16
click at [28, 405] on div at bounding box center [24, 401] width 16 height 16
click at [264, 626] on div "Undo" at bounding box center [270, 728] width 17 height 7
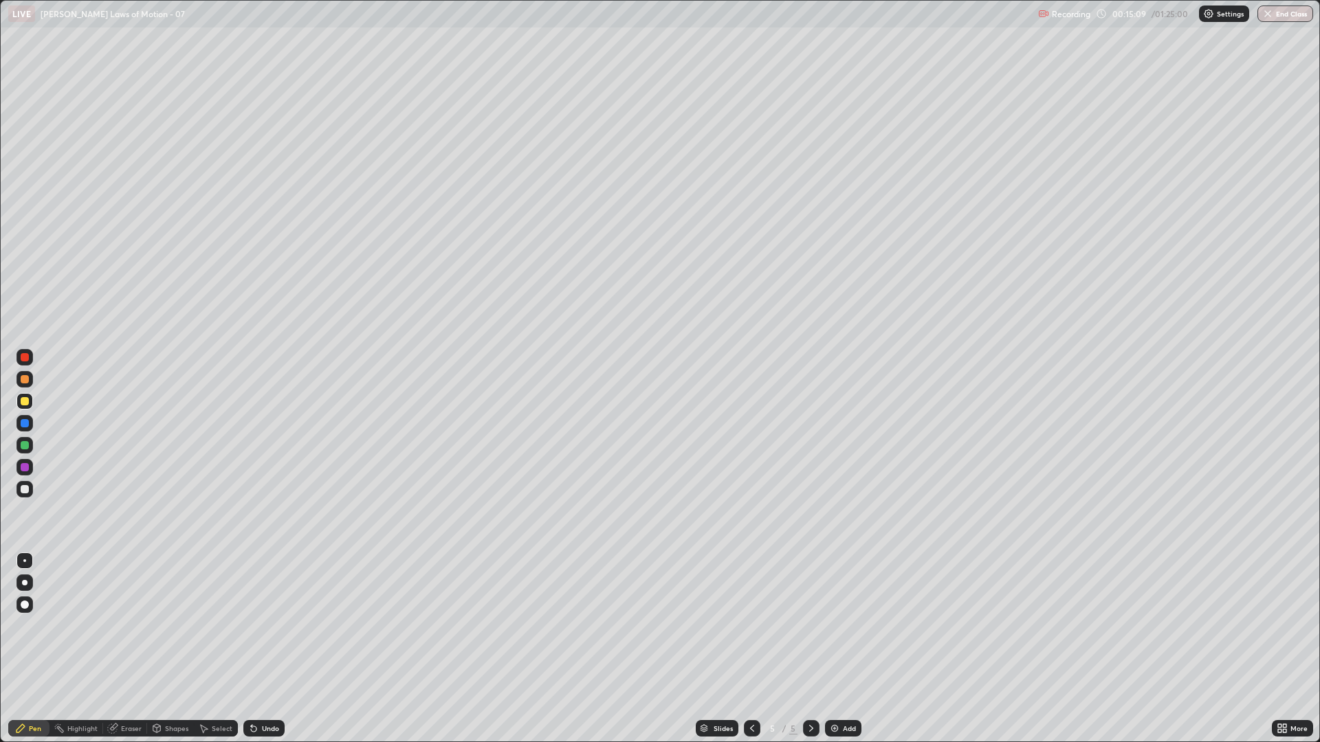
click at [263, 626] on div "Undo" at bounding box center [263, 728] width 41 height 16
click at [23, 496] on div at bounding box center [24, 489] width 16 height 16
click at [745, 626] on div at bounding box center [752, 728] width 16 height 16
click at [806, 626] on icon at bounding box center [811, 728] width 11 height 11
click at [837, 626] on img at bounding box center [834, 728] width 11 height 11
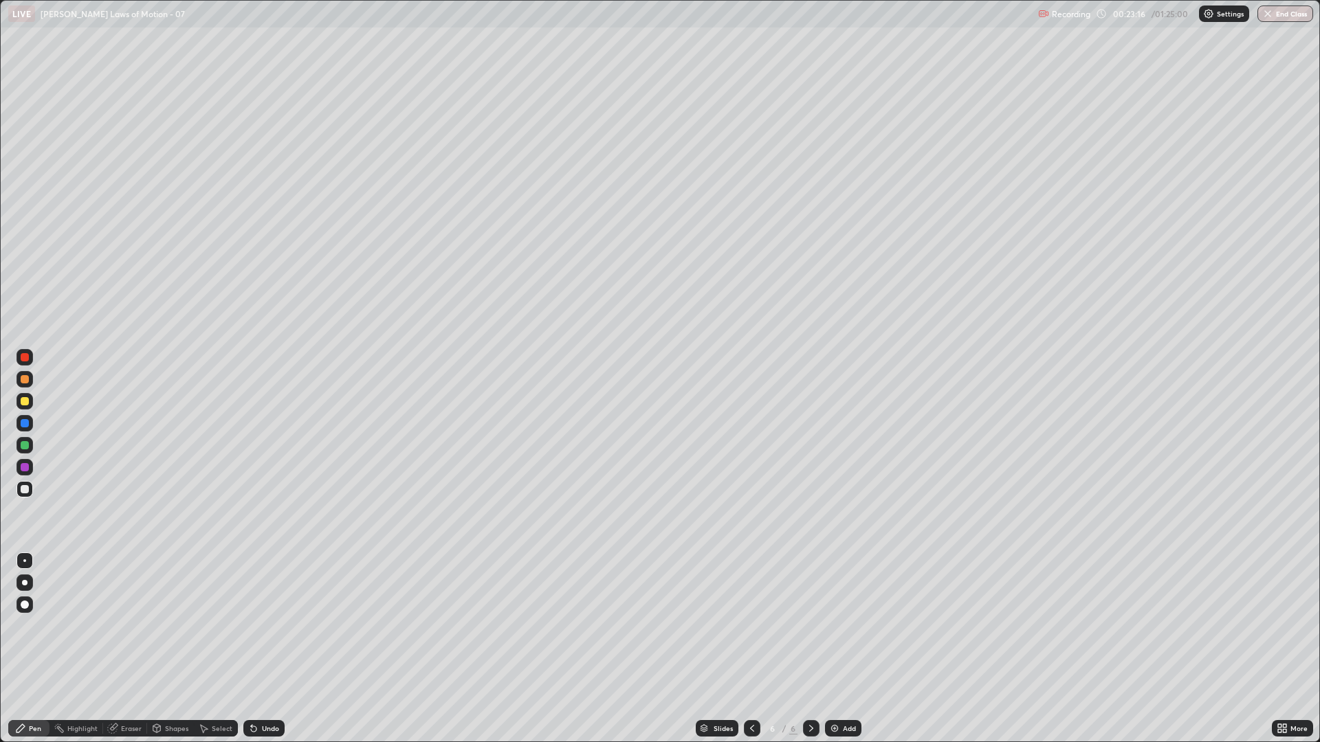
click at [24, 445] on div at bounding box center [25, 445] width 8 height 8
click at [26, 491] on div at bounding box center [25, 489] width 8 height 8
click at [29, 404] on div at bounding box center [24, 401] width 16 height 16
click at [25, 386] on div at bounding box center [24, 379] width 16 height 16
click at [25, 422] on div at bounding box center [25, 423] width 8 height 8
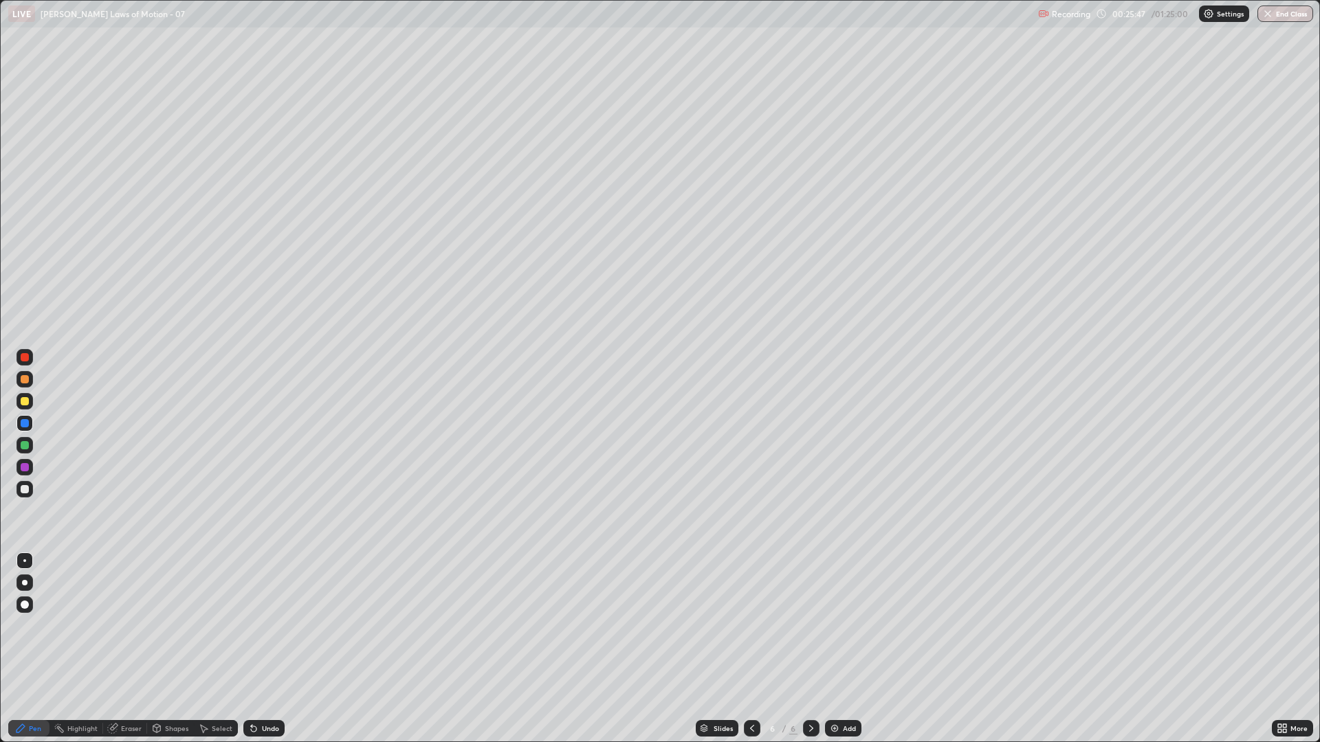
click at [25, 491] on div at bounding box center [25, 489] width 8 height 8
click at [30, 401] on div at bounding box center [24, 401] width 16 height 16
click at [839, 626] on div "Add" at bounding box center [843, 728] width 36 height 16
click at [846, 626] on div "Add" at bounding box center [849, 728] width 13 height 7
click at [27, 450] on div at bounding box center [24, 445] width 16 height 16
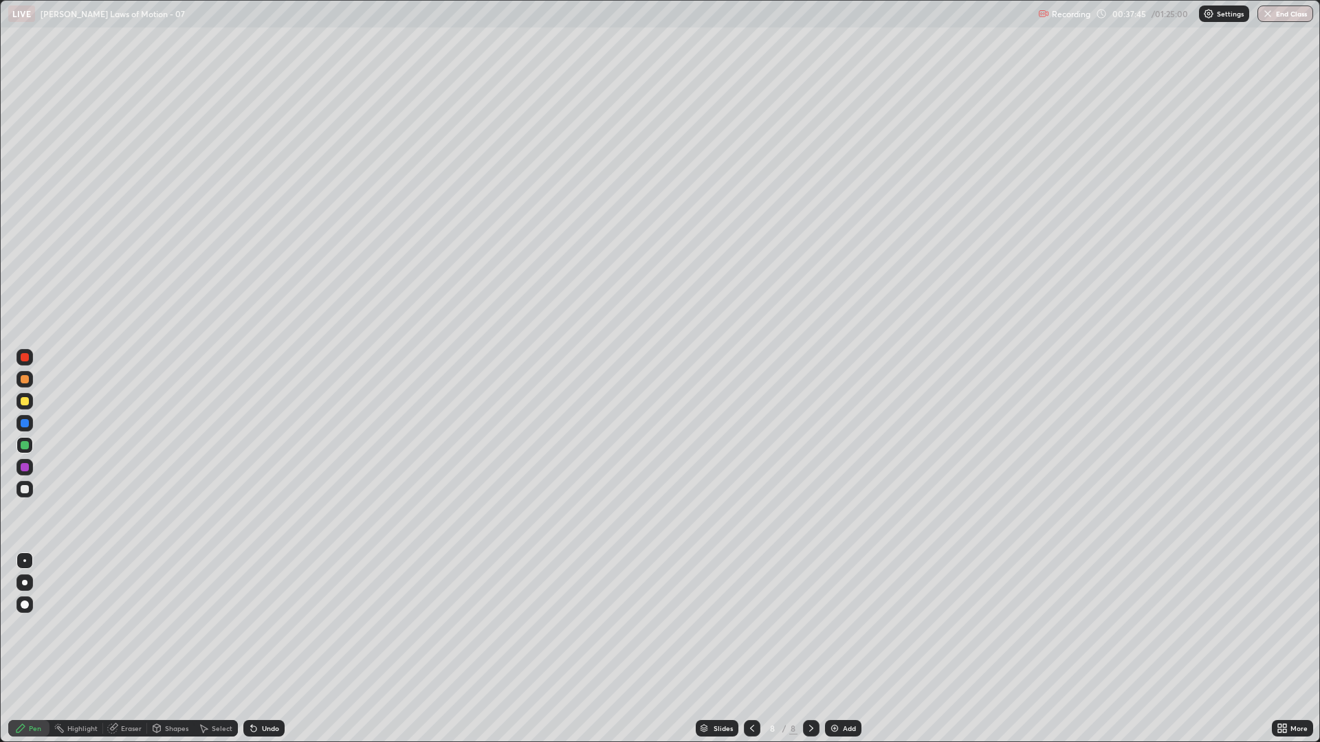
click at [841, 626] on div "Add" at bounding box center [843, 728] width 36 height 16
click at [23, 408] on div at bounding box center [24, 401] width 16 height 16
click at [25, 443] on div at bounding box center [25, 445] width 8 height 8
click at [166, 626] on div "Shapes" at bounding box center [170, 728] width 47 height 16
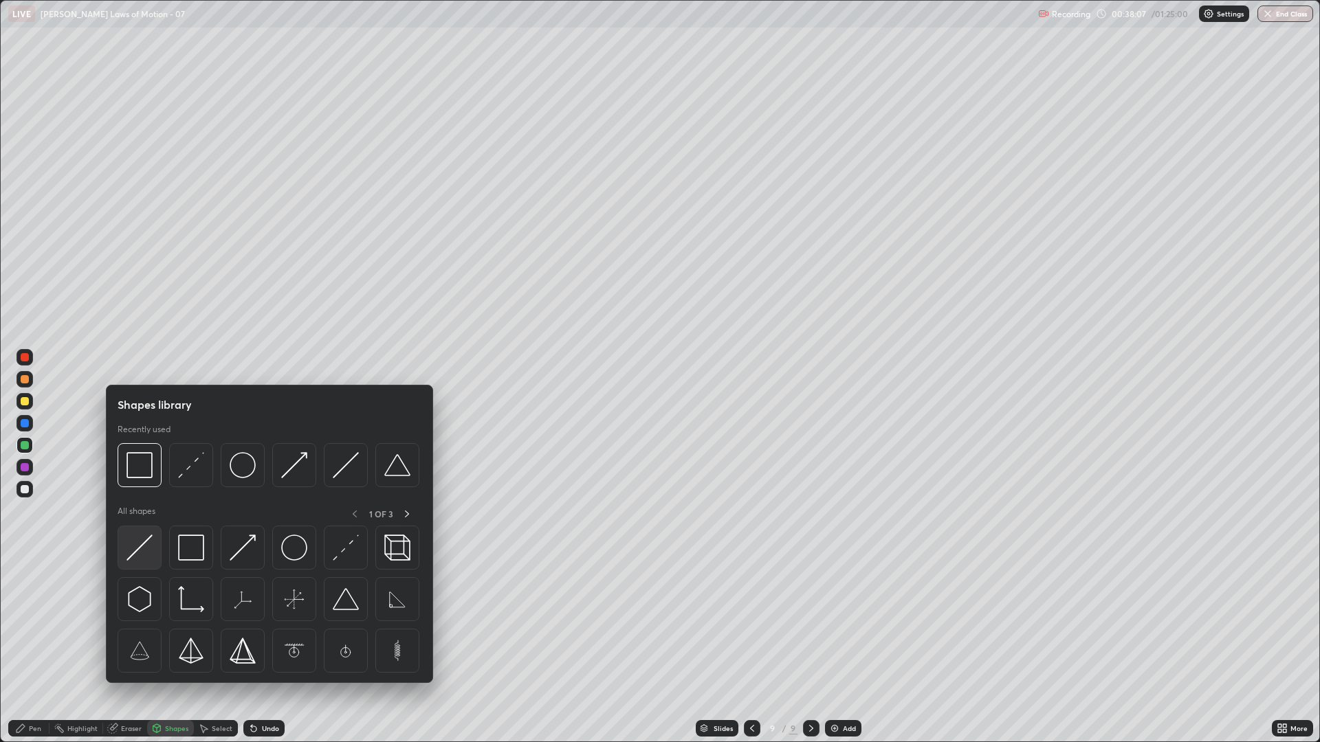
click at [143, 551] on img at bounding box center [139, 548] width 26 height 26
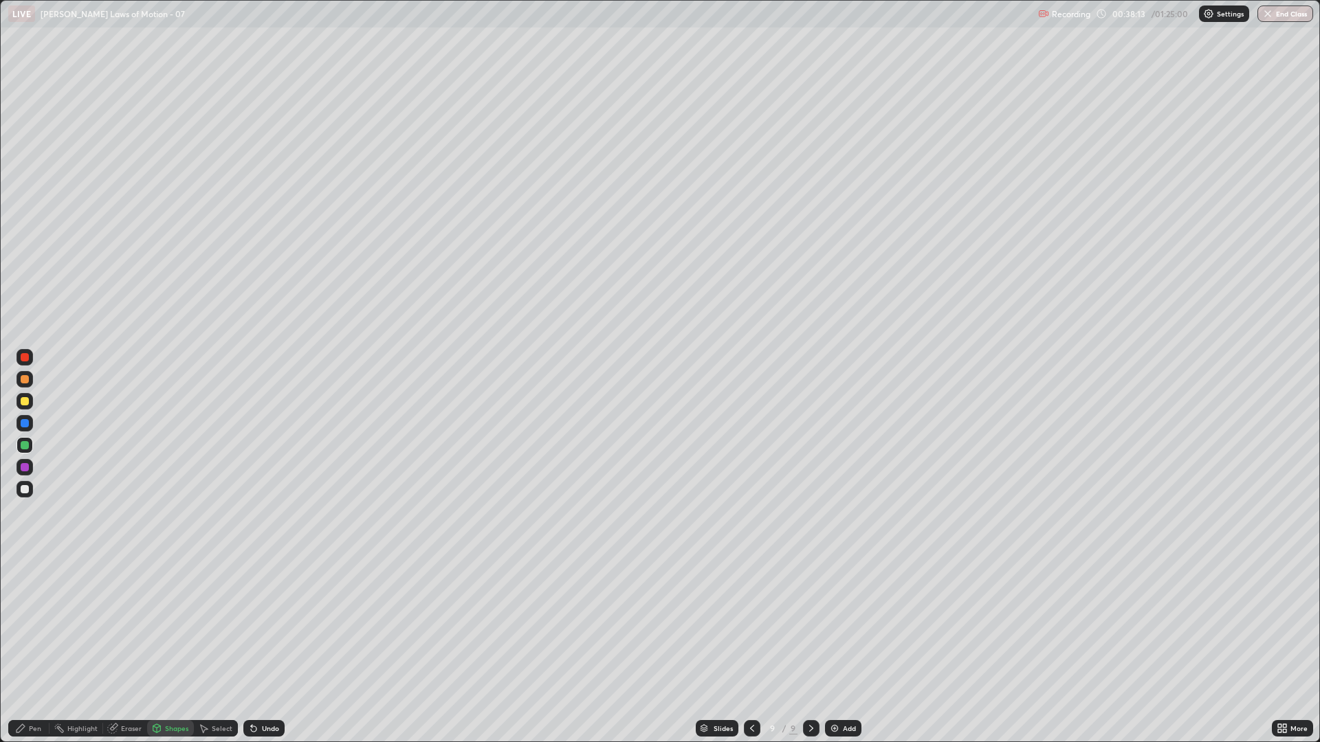
click at [30, 626] on div "Pen" at bounding box center [35, 728] width 12 height 7
click at [27, 379] on div at bounding box center [25, 379] width 8 height 8
click at [27, 487] on div at bounding box center [25, 489] width 8 height 8
click at [26, 379] on div at bounding box center [25, 379] width 8 height 8
click at [27, 483] on div at bounding box center [24, 489] width 16 height 16
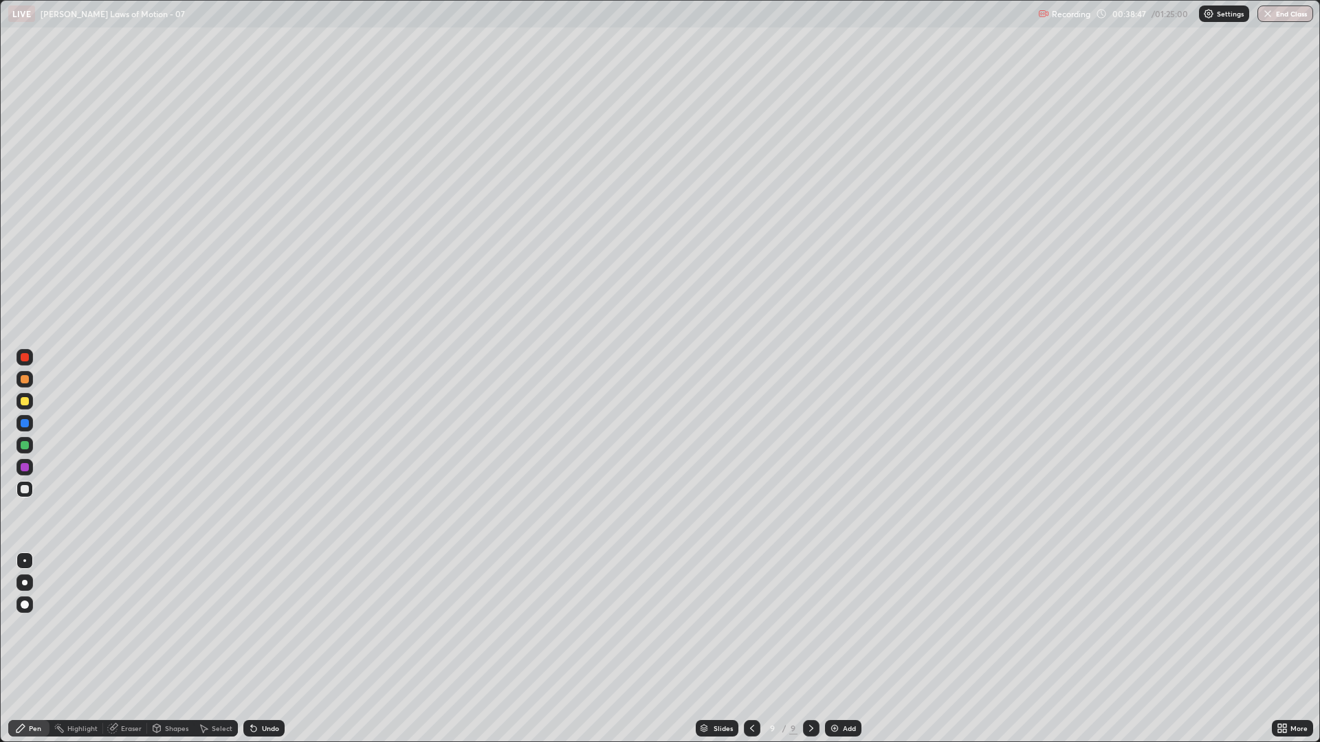
click at [23, 450] on div at bounding box center [24, 445] width 16 height 16
click at [179, 626] on div "Shapes" at bounding box center [170, 728] width 47 height 27
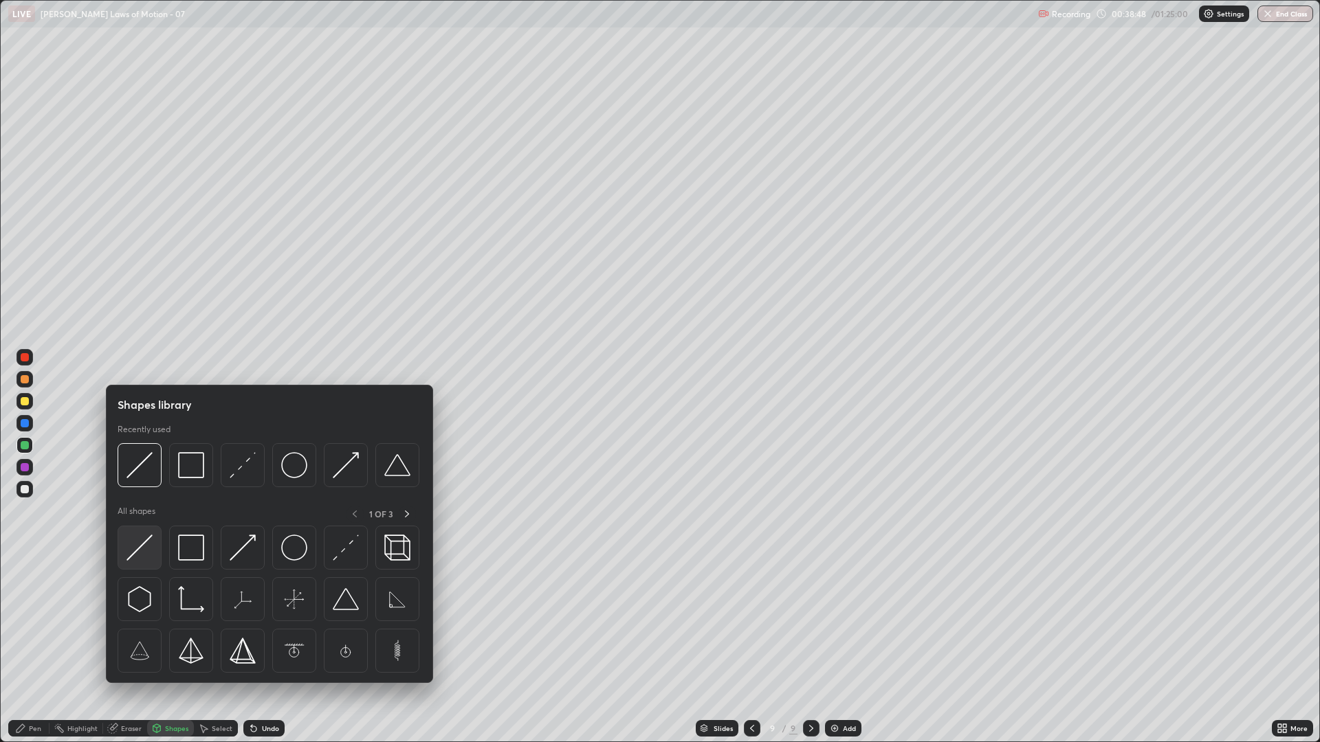
click at [138, 535] on img at bounding box center [139, 548] width 26 height 26
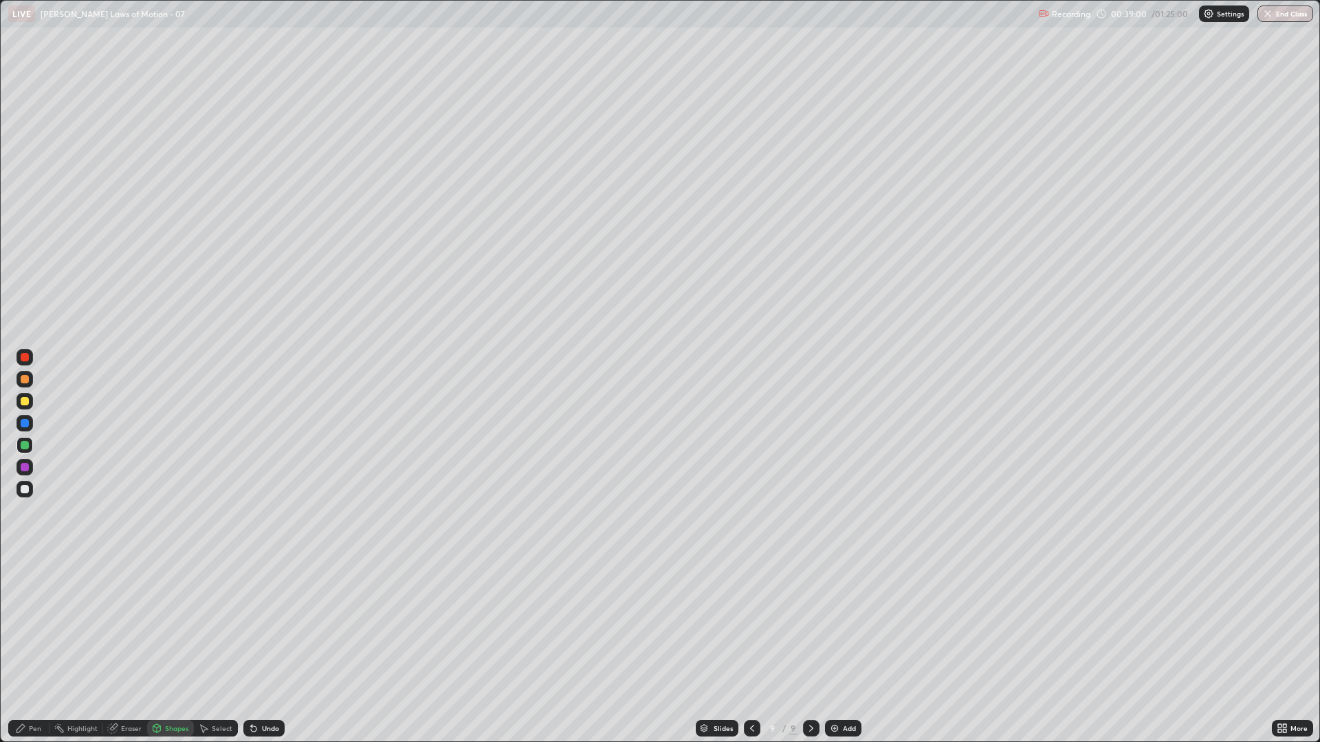
click at [23, 383] on div at bounding box center [25, 379] width 8 height 8
click at [31, 626] on div "Pen" at bounding box center [28, 728] width 41 height 16
click at [24, 486] on div at bounding box center [25, 489] width 8 height 8
click at [27, 450] on div at bounding box center [24, 445] width 16 height 16
click at [26, 423] on div at bounding box center [25, 423] width 8 height 8
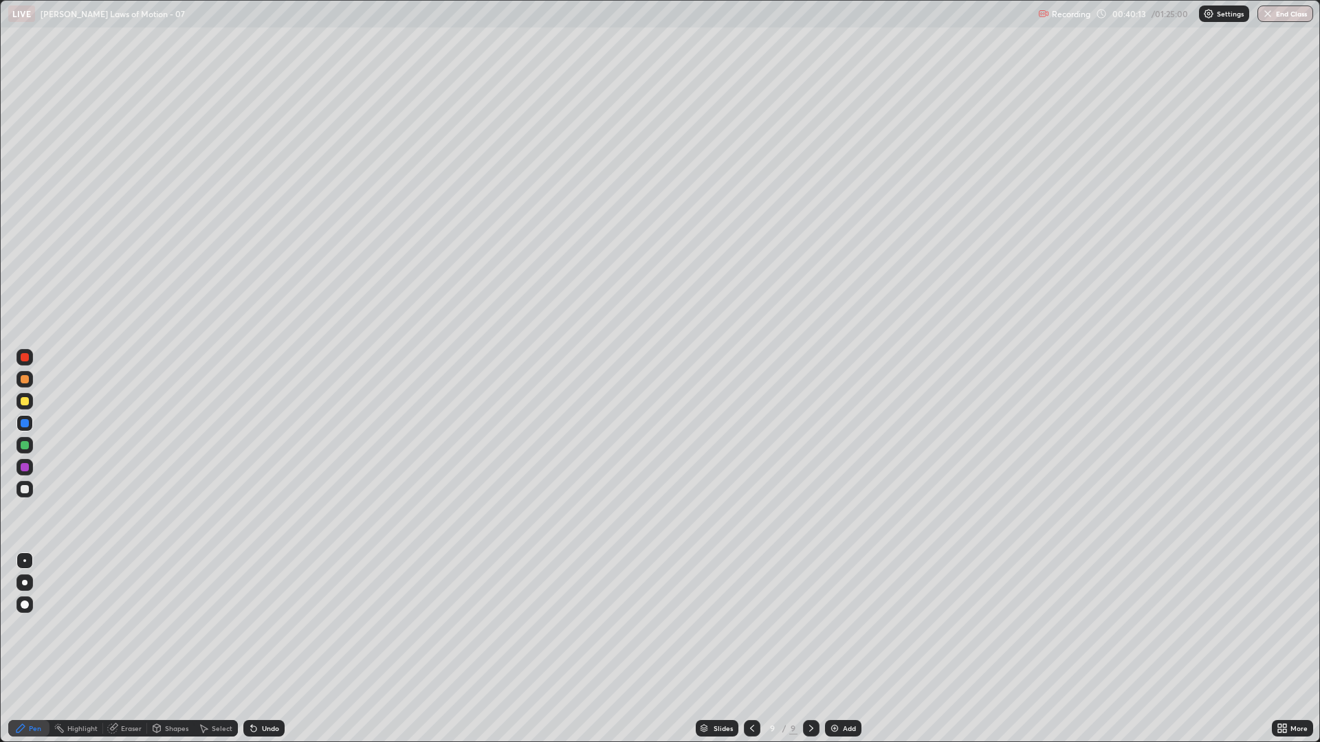
click at [26, 491] on div at bounding box center [25, 489] width 8 height 8
click at [25, 450] on div at bounding box center [24, 445] width 16 height 16
click at [26, 492] on div at bounding box center [25, 489] width 8 height 8
click at [843, 626] on div "Add" at bounding box center [849, 728] width 13 height 7
click at [27, 404] on div at bounding box center [25, 401] width 8 height 8
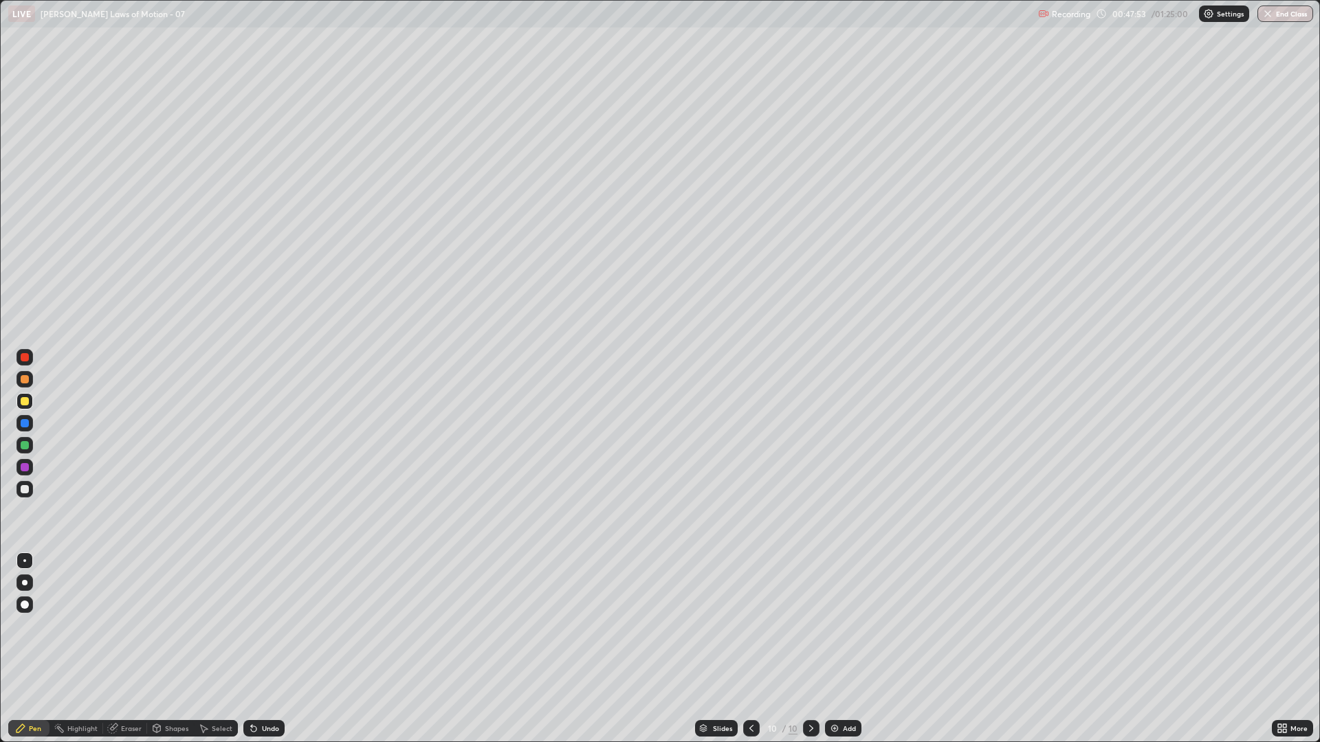
click at [26, 448] on div at bounding box center [25, 445] width 8 height 8
click at [27, 470] on div at bounding box center [25, 467] width 8 height 8
click at [27, 444] on div at bounding box center [25, 445] width 8 height 8
click at [25, 495] on div at bounding box center [24, 489] width 16 height 16
click at [837, 626] on img at bounding box center [834, 728] width 11 height 11
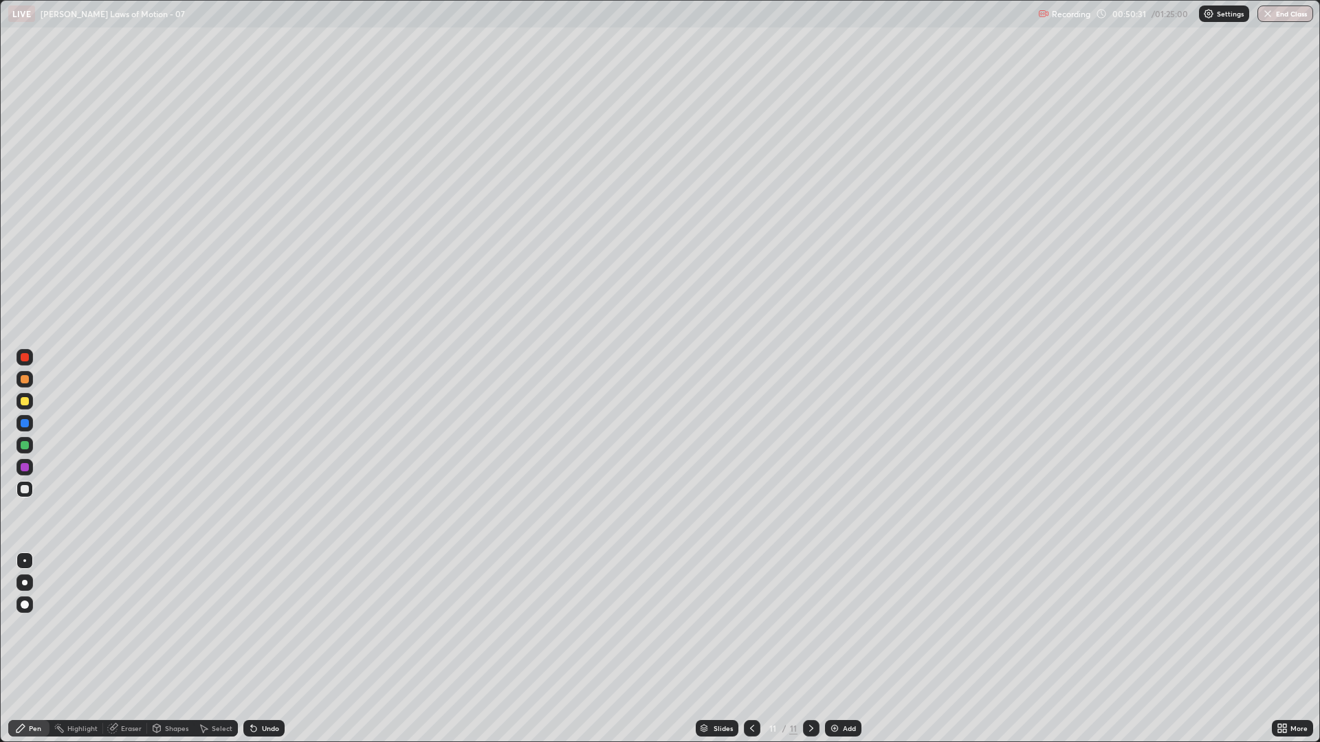
click at [24, 447] on div at bounding box center [25, 445] width 8 height 8
click at [29, 379] on div at bounding box center [24, 379] width 16 height 16
click at [22, 450] on div at bounding box center [24, 445] width 16 height 16
click at [846, 626] on div "Add" at bounding box center [843, 728] width 36 height 16
click at [27, 382] on div at bounding box center [25, 379] width 8 height 8
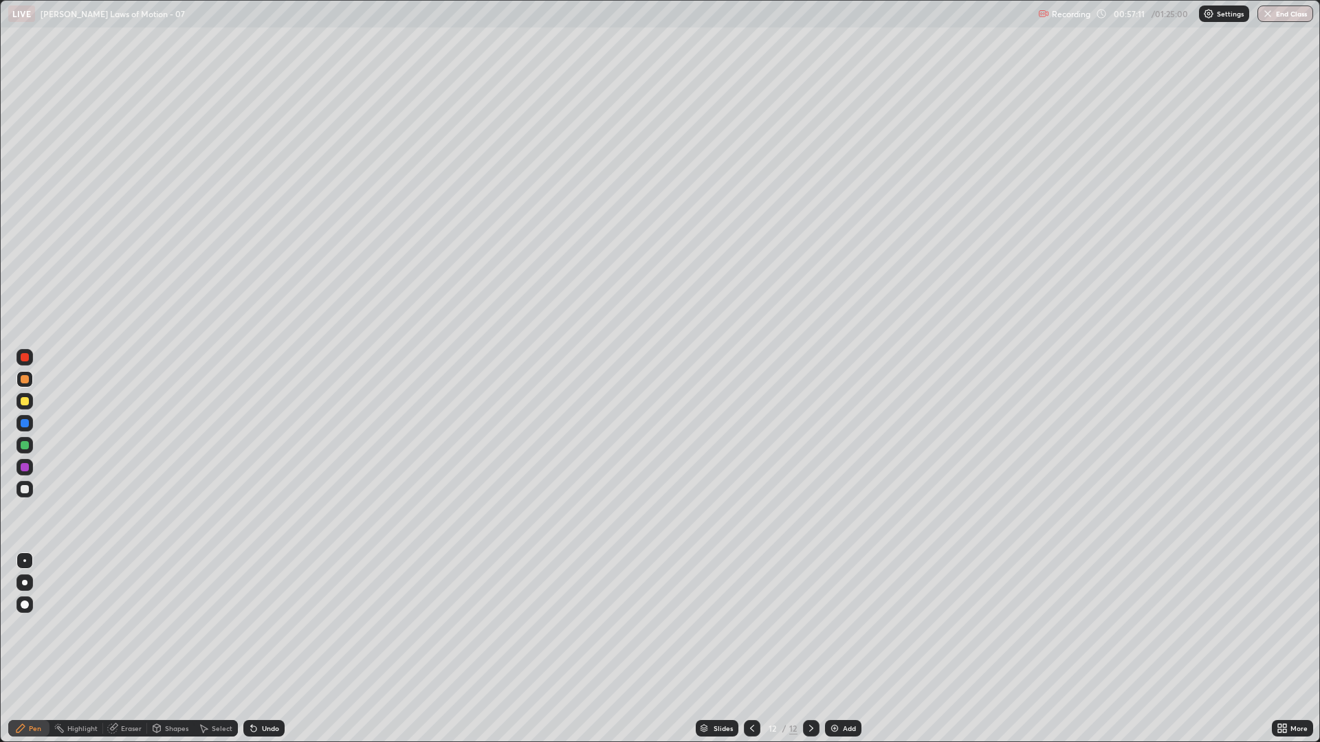
click at [25, 403] on div at bounding box center [25, 401] width 8 height 8
click at [21, 487] on div at bounding box center [25, 489] width 8 height 8
click at [25, 403] on div at bounding box center [25, 401] width 8 height 8
click at [33, 495] on div at bounding box center [25, 489] width 22 height 22
click at [30, 379] on div at bounding box center [24, 379] width 16 height 16
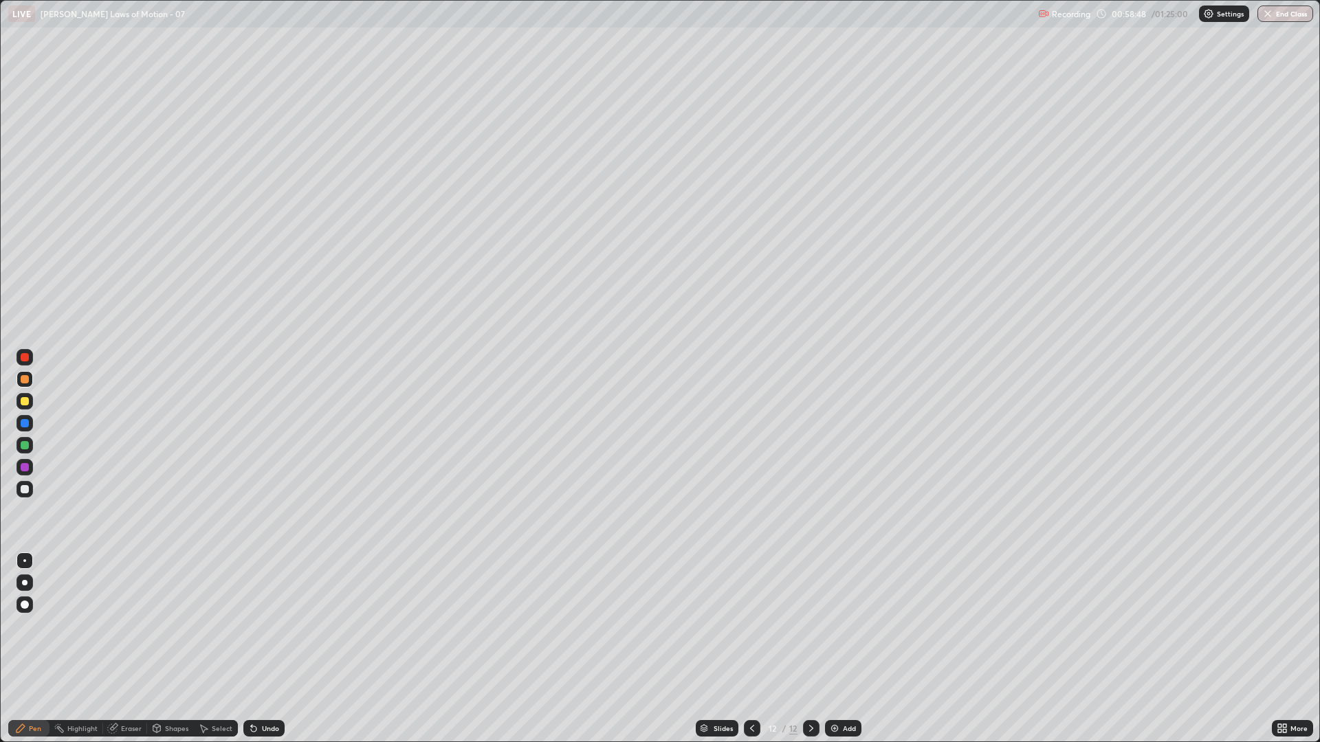
click at [27, 444] on div at bounding box center [25, 445] width 8 height 8
click at [26, 491] on div at bounding box center [25, 489] width 8 height 8
click at [25, 399] on div at bounding box center [25, 401] width 8 height 8
click at [23, 445] on div at bounding box center [25, 445] width 8 height 8
click at [831, 626] on div "Add" at bounding box center [843, 728] width 36 height 16
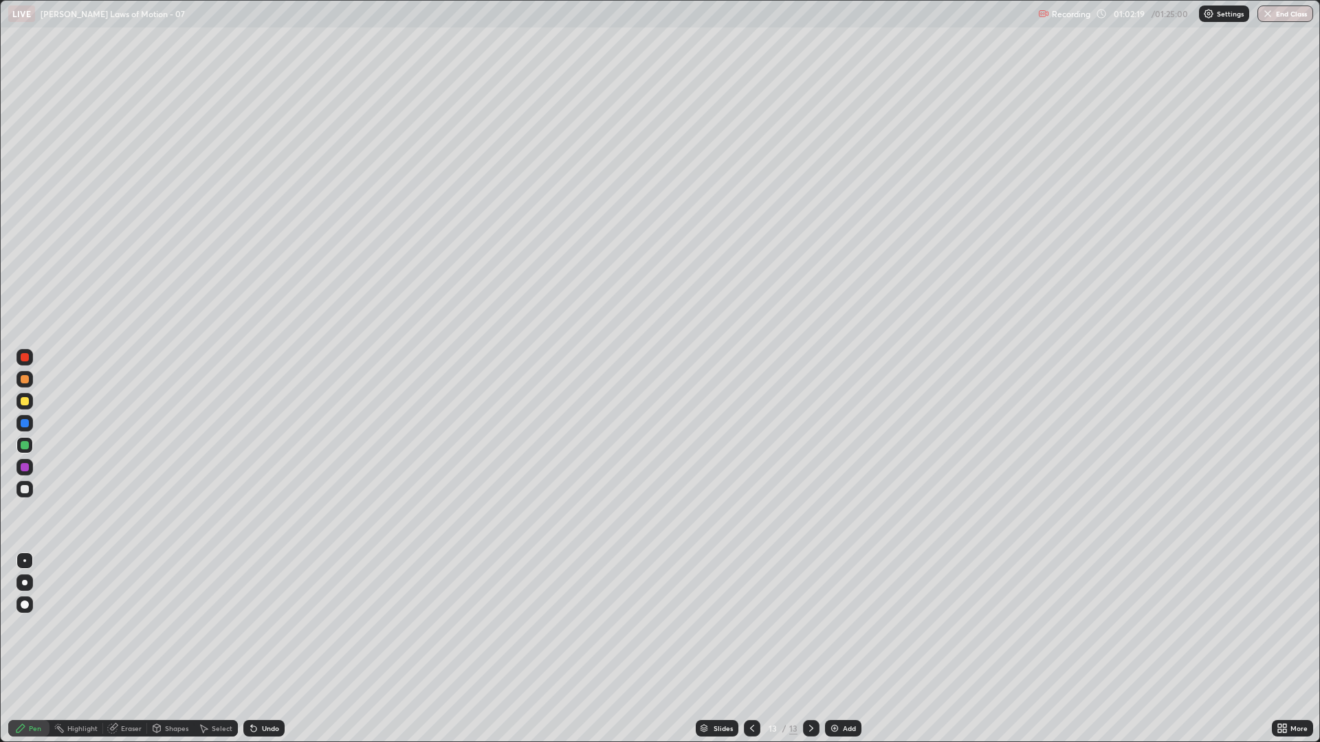
click at [24, 404] on div at bounding box center [25, 401] width 8 height 8
click at [19, 450] on div at bounding box center [24, 445] width 16 height 16
click at [23, 490] on div at bounding box center [25, 489] width 8 height 8
click at [25, 496] on div at bounding box center [24, 489] width 16 height 16
click at [262, 626] on div "Undo" at bounding box center [270, 728] width 17 height 7
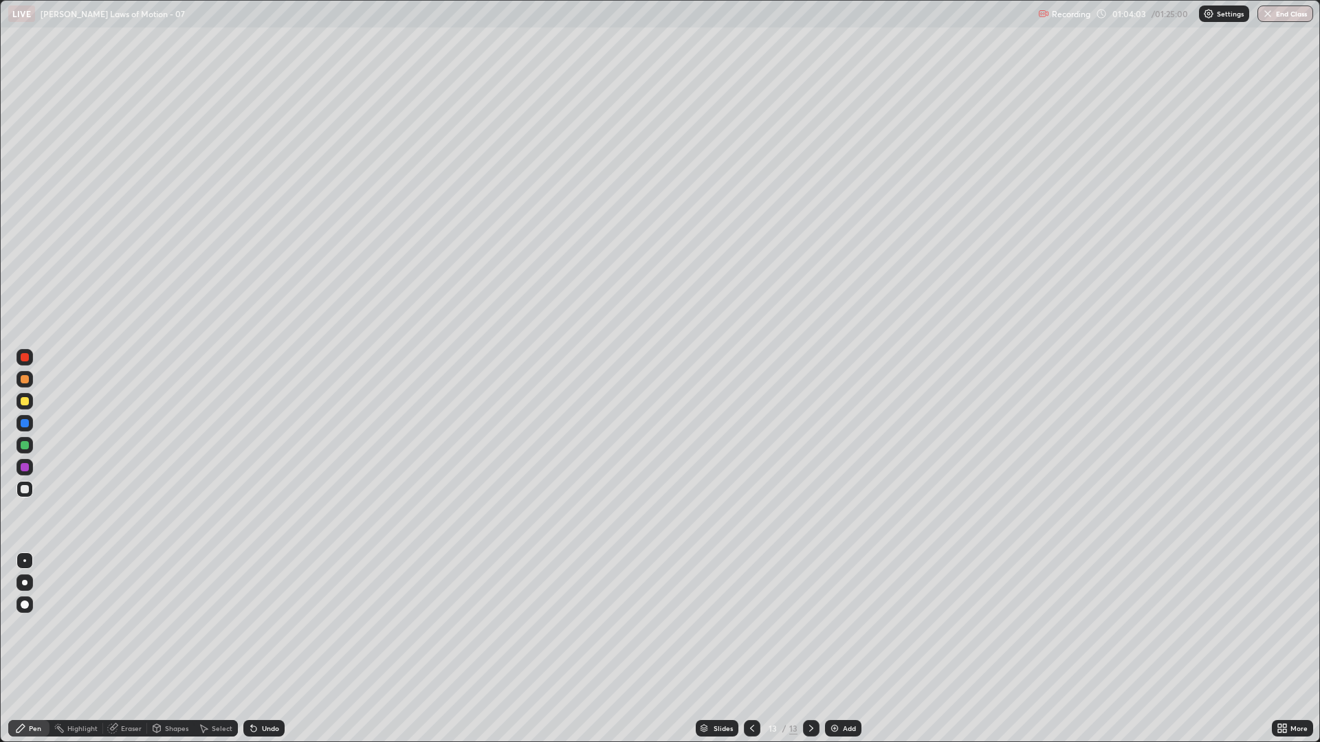
click at [262, 626] on div "Undo" at bounding box center [270, 728] width 17 height 7
click at [252, 626] on icon at bounding box center [253, 729] width 5 height 5
click at [26, 448] on div at bounding box center [25, 445] width 8 height 8
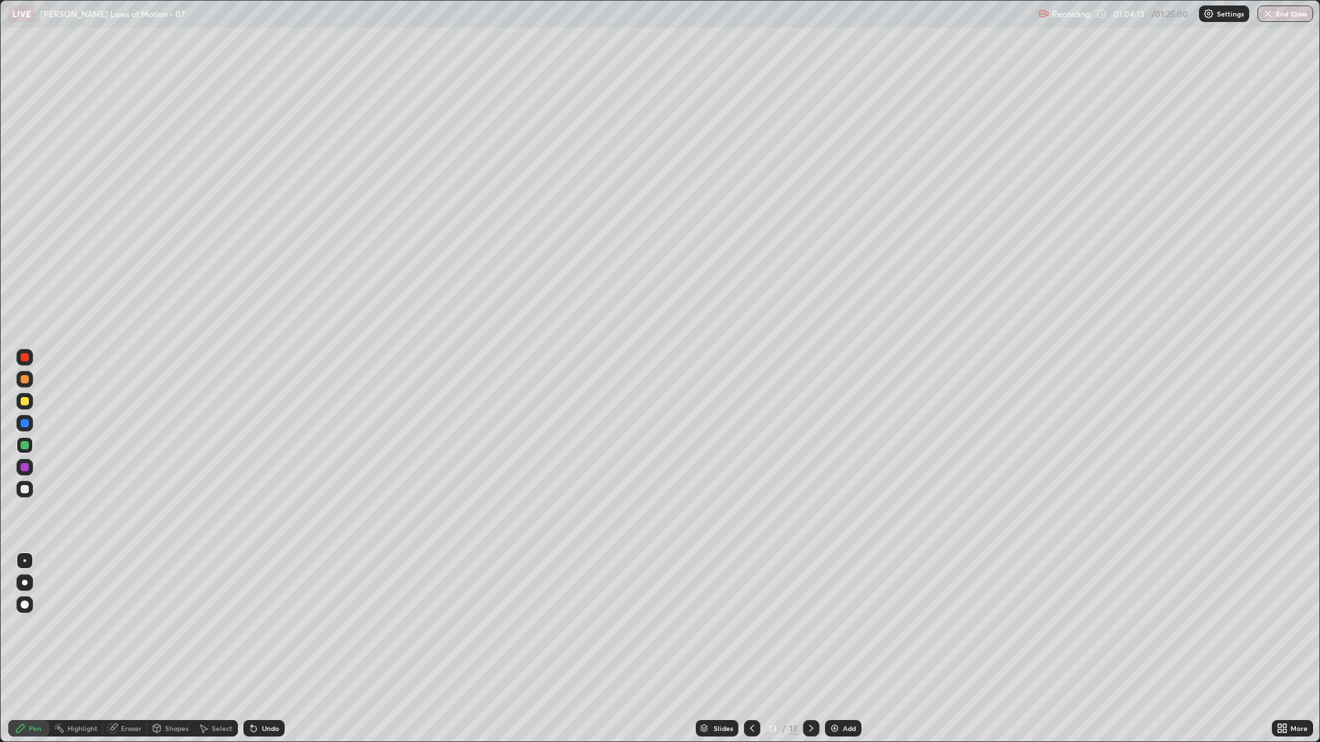
click at [30, 403] on div at bounding box center [24, 401] width 16 height 16
click at [266, 626] on div "Undo" at bounding box center [263, 728] width 41 height 16
click at [267, 626] on div "Undo" at bounding box center [270, 728] width 17 height 7
click at [837, 626] on img at bounding box center [834, 728] width 11 height 11
click at [21, 378] on div at bounding box center [25, 379] width 8 height 8
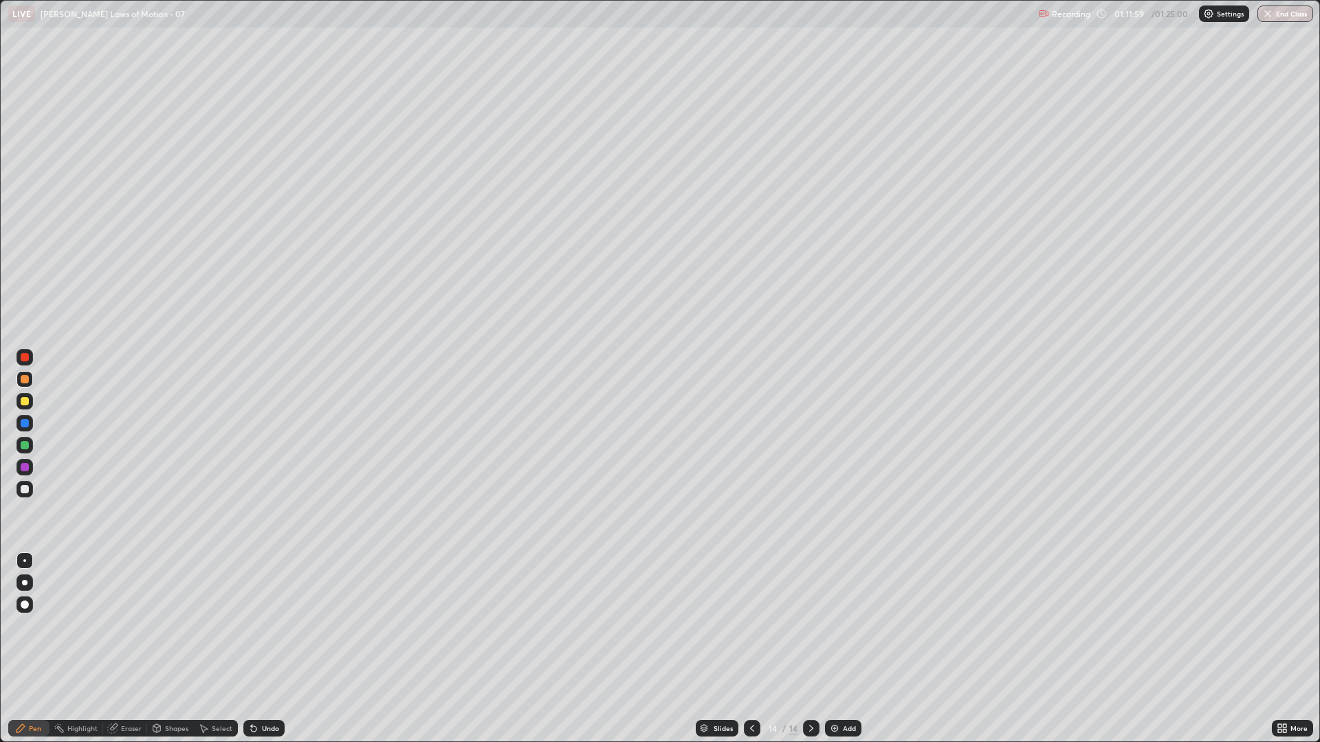
click at [23, 445] on div at bounding box center [25, 445] width 8 height 8
click at [25, 380] on div at bounding box center [25, 379] width 8 height 8
click at [25, 489] on div at bounding box center [25, 489] width 8 height 8
click at [28, 382] on div at bounding box center [25, 379] width 8 height 8
click at [25, 445] on div at bounding box center [25, 445] width 8 height 8
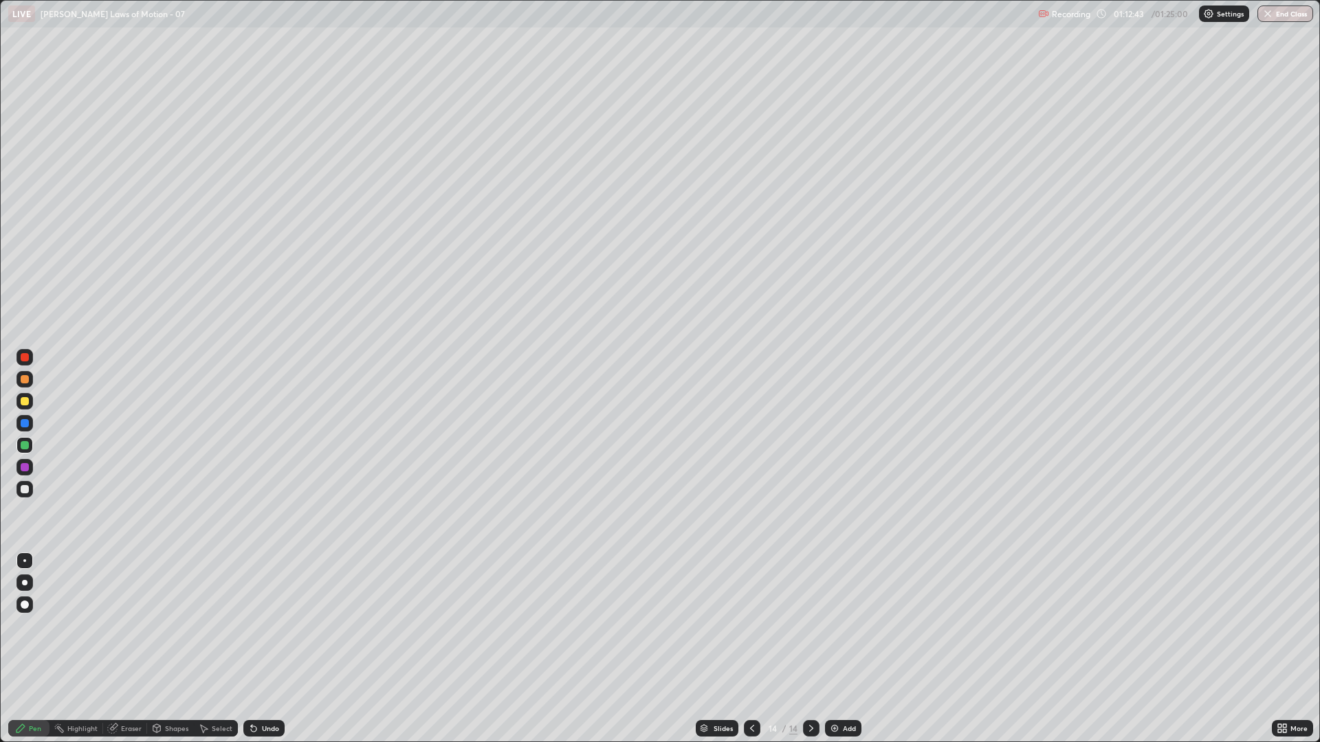
click at [27, 492] on div at bounding box center [25, 489] width 8 height 8
click at [23, 384] on div at bounding box center [24, 379] width 16 height 16
click at [1283, 17] on button "End Class" at bounding box center [1285, 13] width 56 height 16
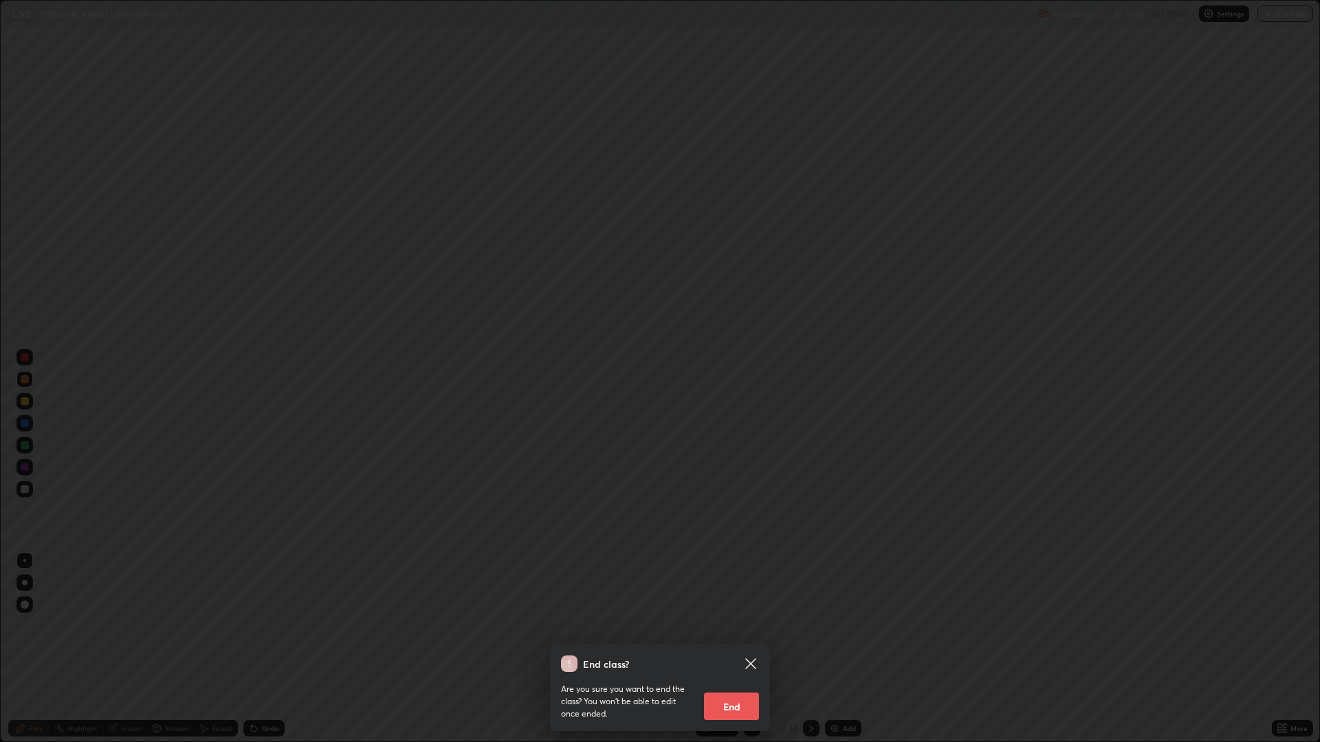
click at [733, 626] on button "End" at bounding box center [731, 706] width 55 height 27
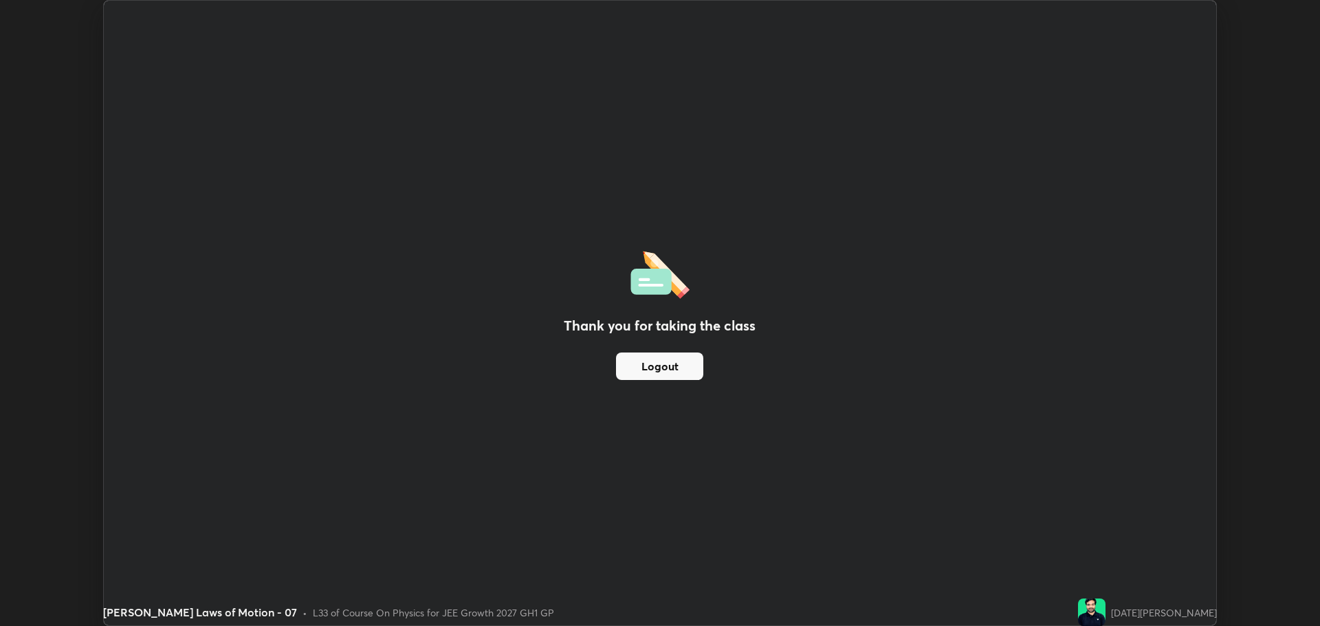
scroll to position [68119, 67426]
